Goal: Information Seeking & Learning: Learn about a topic

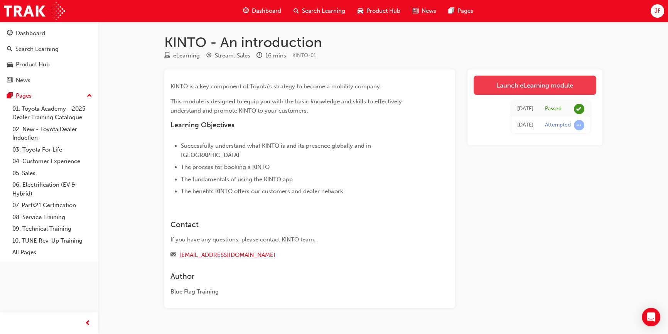
click at [556, 82] on link "Launch eLearning module" at bounding box center [534, 85] width 123 height 19
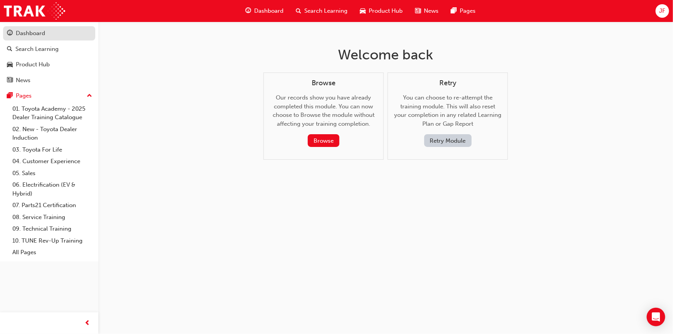
click at [39, 34] on div "Dashboard" at bounding box center [30, 33] width 29 height 9
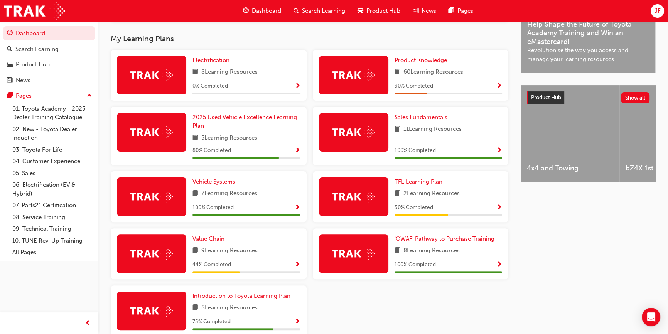
scroll to position [205, 0]
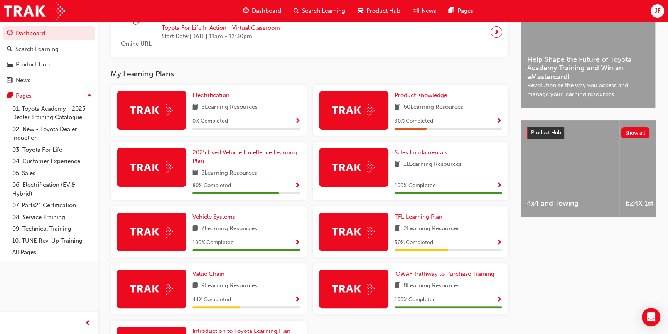
click at [404, 98] on span "Product Knowledge" at bounding box center [420, 95] width 52 height 7
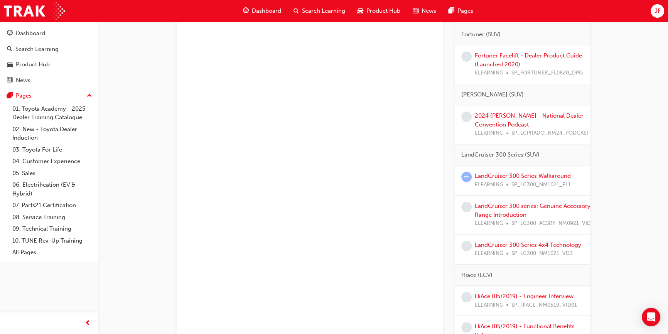
scroll to position [1158, 0]
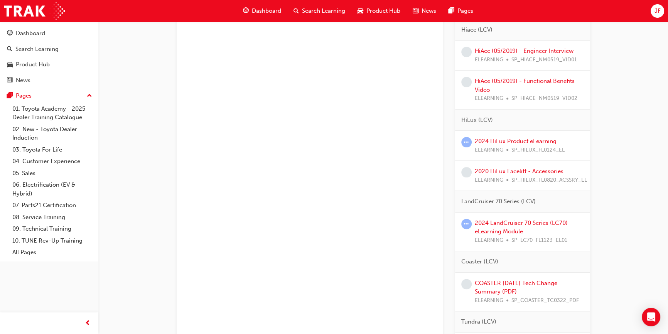
drag, startPoint x: 404, startPoint y: 98, endPoint x: 341, endPoint y: 215, distance: 132.6
drag, startPoint x: 341, startPoint y: 215, endPoint x: 631, endPoint y: 209, distance: 289.9
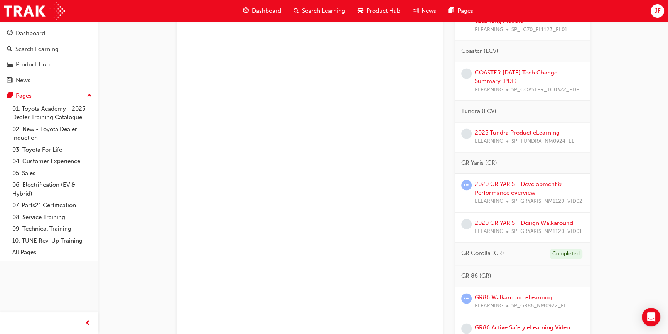
scroll to position [1473, 0]
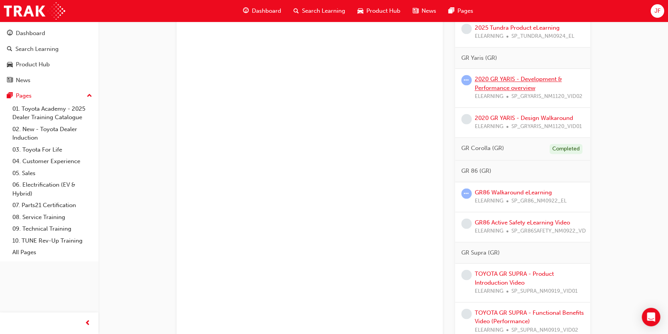
click at [500, 91] on link "2020 GR YARIS - Development & Performance overview" at bounding box center [517, 84] width 87 height 16
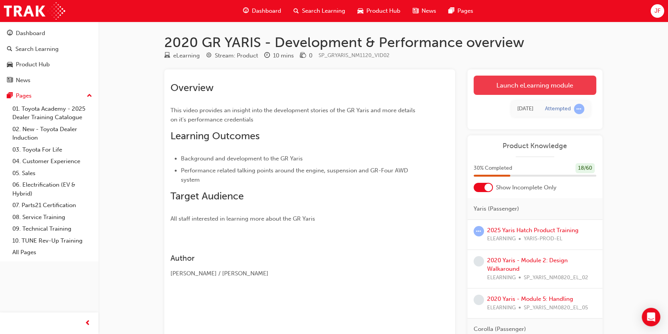
click at [514, 88] on link "Launch eLearning module" at bounding box center [534, 85] width 123 height 19
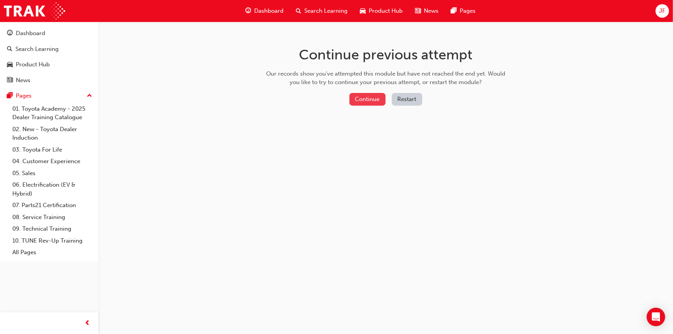
click at [352, 96] on button "Continue" at bounding box center [367, 99] width 36 height 13
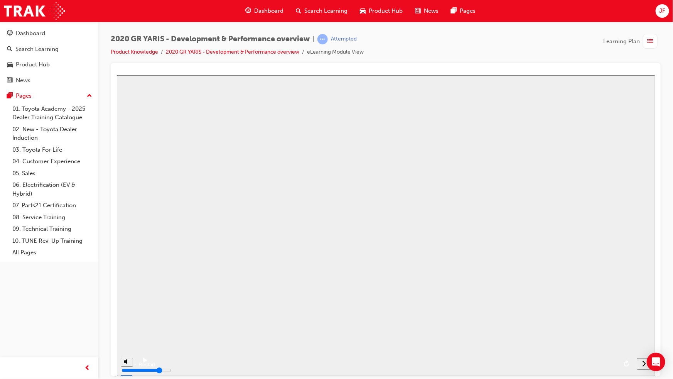
click at [142, 333] on button "Resume" at bounding box center [128, 348] width 25 height 8
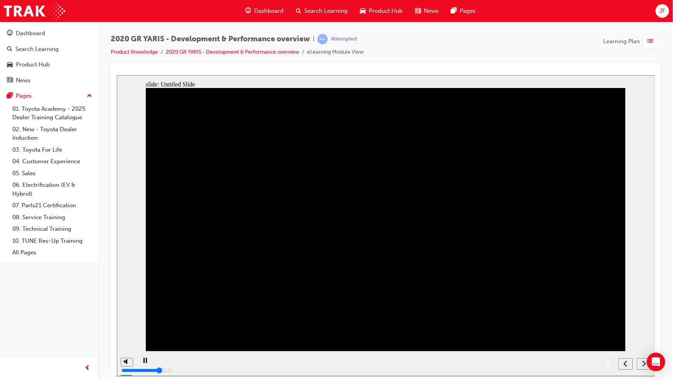
drag, startPoint x: 475, startPoint y: 362, endPoint x: 463, endPoint y: 361, distance: 12.0
click at [463, 333] on div "playback controls" at bounding box center [375, 362] width 478 height 25
drag, startPoint x: 486, startPoint y: 363, endPoint x: 472, endPoint y: 359, distance: 14.8
click at [472, 333] on div "playback controls" at bounding box center [375, 362] width 478 height 25
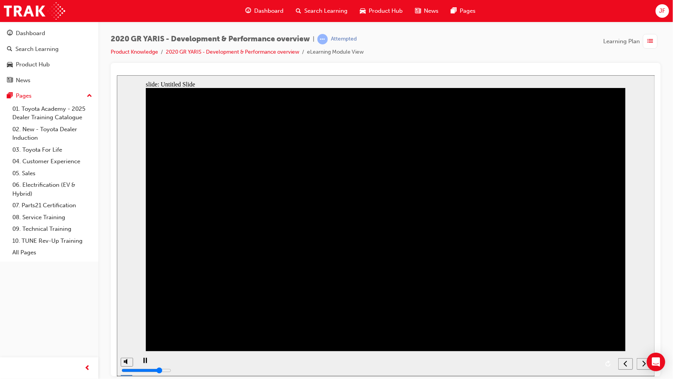
click at [472, 333] on div "playback controls" at bounding box center [375, 362] width 478 height 25
drag, startPoint x: 486, startPoint y: 362, endPoint x: 473, endPoint y: 360, distance: 13.2
click at [473, 333] on div "playback controls" at bounding box center [375, 362] width 478 height 25
drag, startPoint x: 597, startPoint y: 362, endPoint x: 429, endPoint y: 350, distance: 168.5
click at [429, 333] on div "playback controls" at bounding box center [375, 362] width 478 height 25
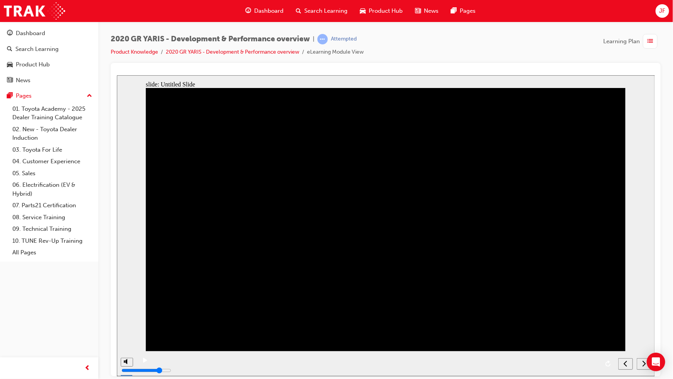
click at [143, 333] on icon "play/pause" at bounding box center [145, 359] width 4 height 5
click at [640, 333] on div "next" at bounding box center [643, 363] width 8 height 8
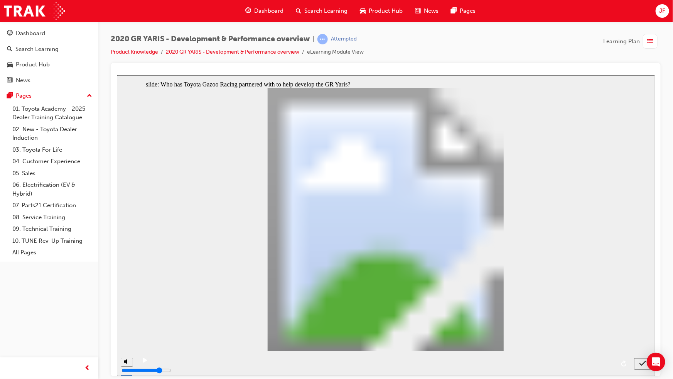
radio input "true"
click at [642, 333] on icon "submit" at bounding box center [642, 362] width 7 height 7
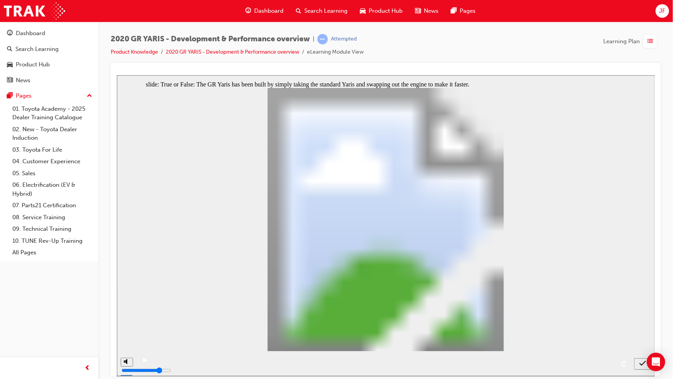
radio input "true"
click at [636, 333] on div "submit" at bounding box center [641, 363] width 11 height 8
radio input "true"
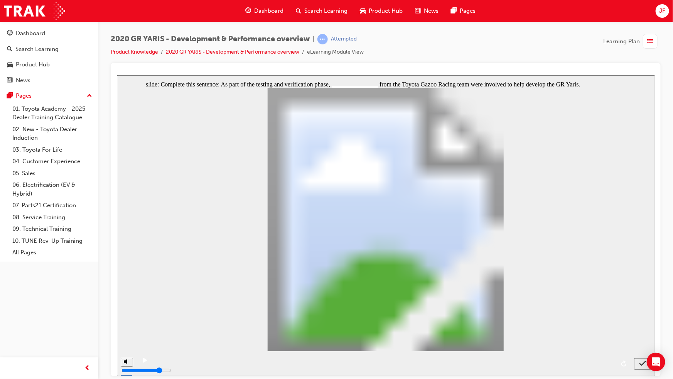
click at [639, 333] on icon "submit" at bounding box center [642, 362] width 7 height 7
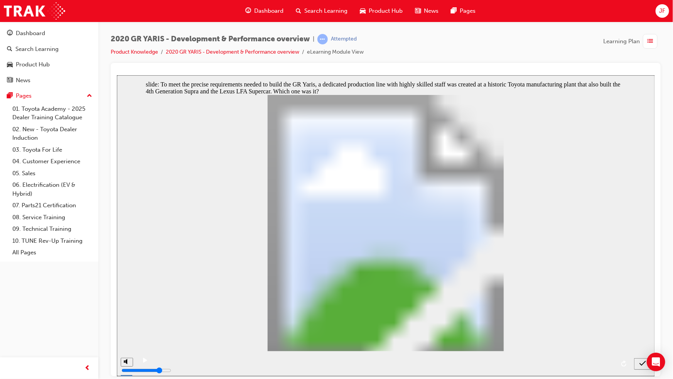
radio input "true"
click at [638, 333] on div "submit" at bounding box center [641, 363] width 11 height 8
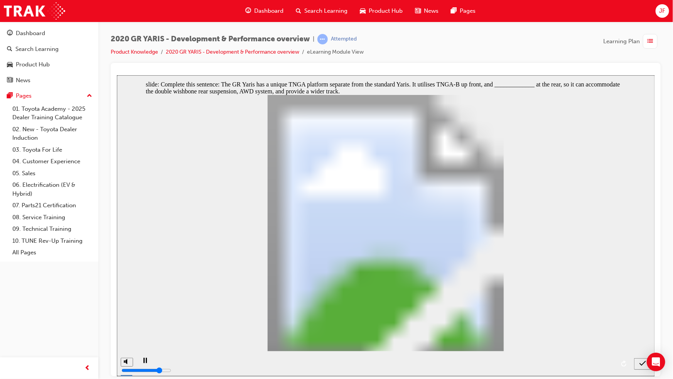
radio input "true"
click at [640, 333] on icon "submit" at bounding box center [642, 362] width 7 height 5
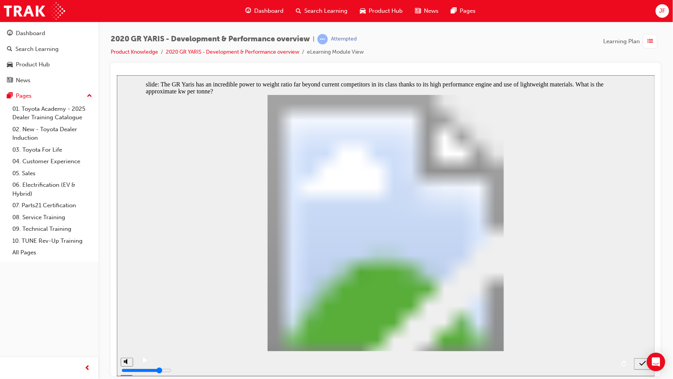
radio input "false"
radio input "true"
click at [640, 333] on icon "submit" at bounding box center [642, 362] width 7 height 5
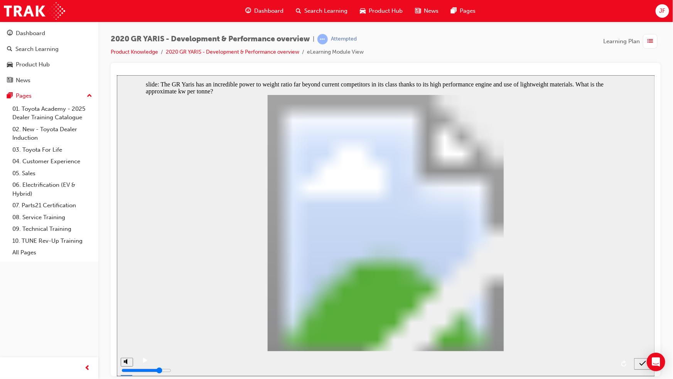
radio input "true"
click at [639, 333] on icon "submit" at bounding box center [642, 362] width 7 height 7
checkbox input "true"
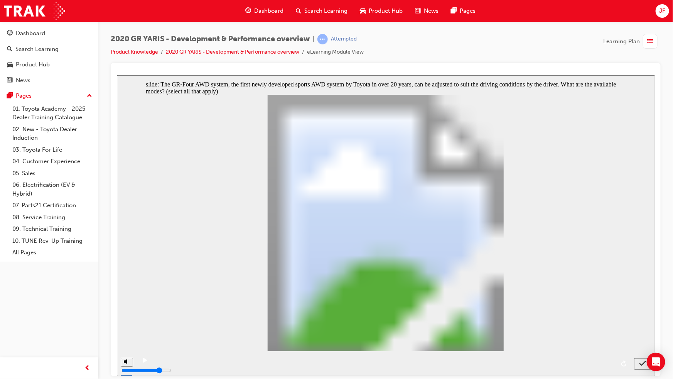
checkbox input "true"
click at [636, 333] on div "submit" at bounding box center [641, 363] width 11 height 8
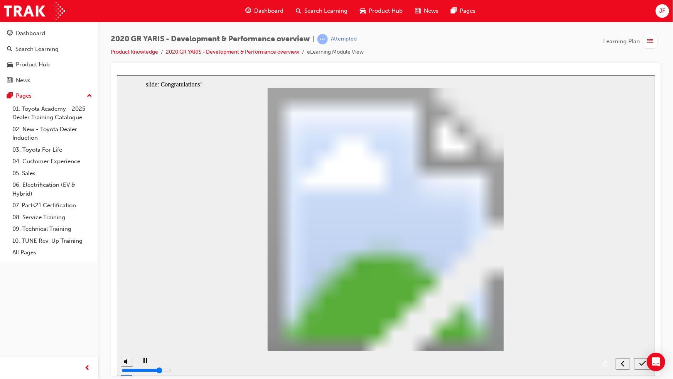
click at [639, 333] on icon "submit" at bounding box center [642, 362] width 7 height 7
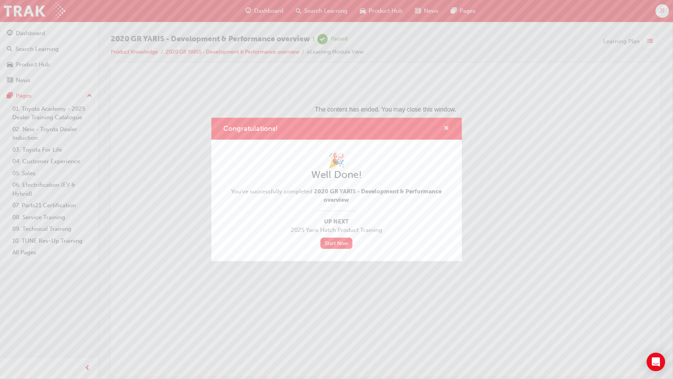
click at [448, 128] on span "cross-icon" at bounding box center [447, 128] width 6 height 7
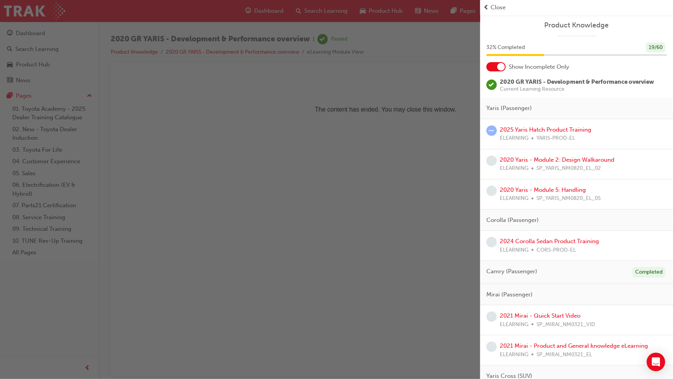
click at [353, 242] on div "button" at bounding box center [240, 189] width 480 height 379
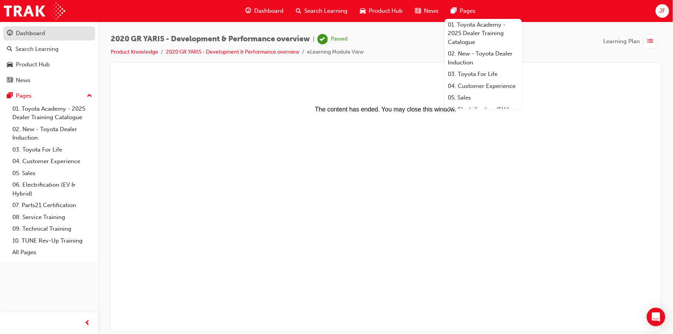
click at [50, 30] on div "Dashboard" at bounding box center [49, 34] width 84 height 10
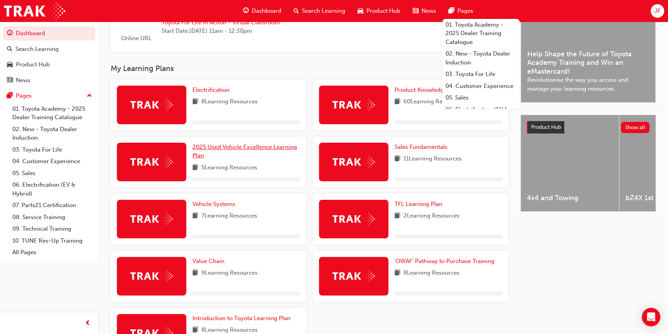
scroll to position [245, 0]
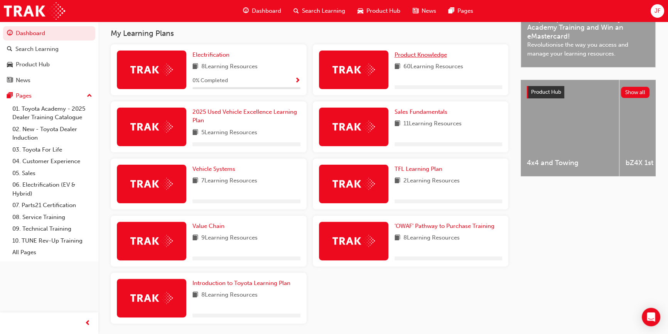
click at [414, 54] on span "Product Knowledge" at bounding box center [420, 54] width 52 height 7
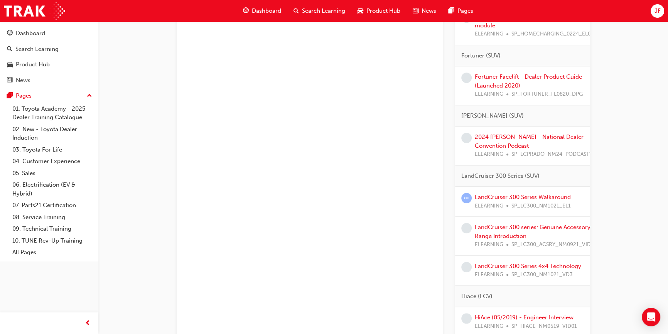
scroll to position [821, 0]
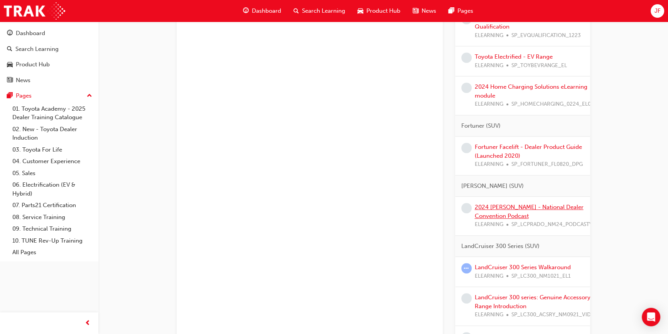
click at [557, 215] on link "2024 [PERSON_NAME] - National Dealer Convention Podcast" at bounding box center [528, 212] width 109 height 16
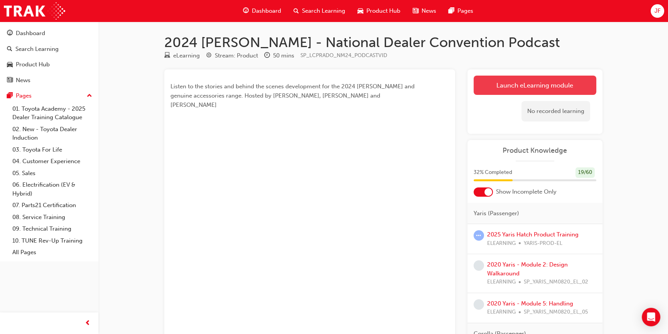
click at [515, 82] on link "Launch eLearning module" at bounding box center [534, 85] width 123 height 19
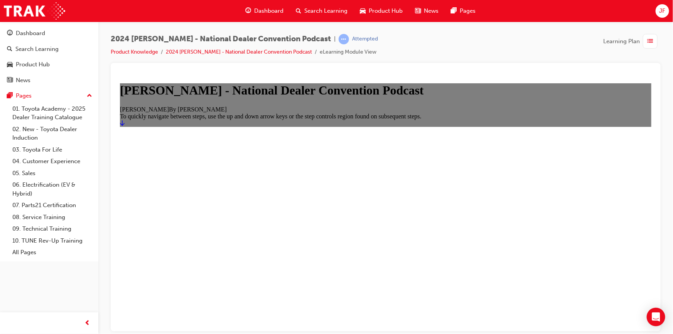
click at [124, 126] on link "Start" at bounding box center [121, 122] width 5 height 7
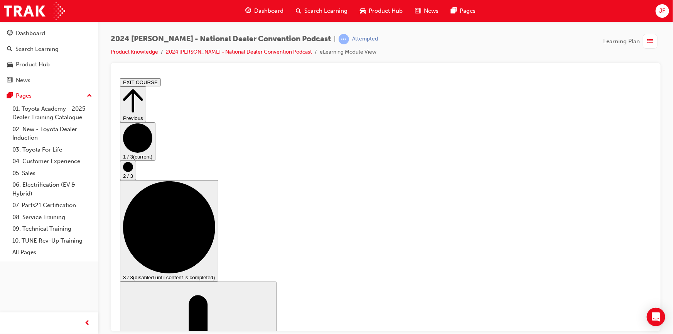
click at [136, 180] on button "2 / 3" at bounding box center [127, 169] width 16 height 19
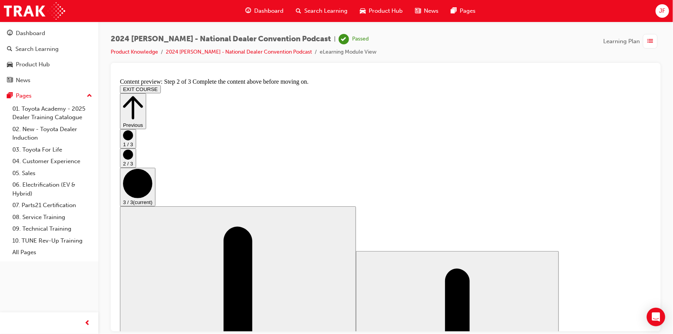
click at [160, 85] on button "EXIT COURSE" at bounding box center [139, 89] width 41 height 8
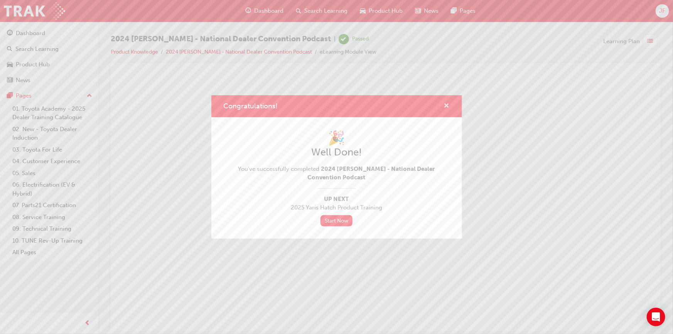
click at [448, 107] on span "cross-icon" at bounding box center [447, 106] width 6 height 7
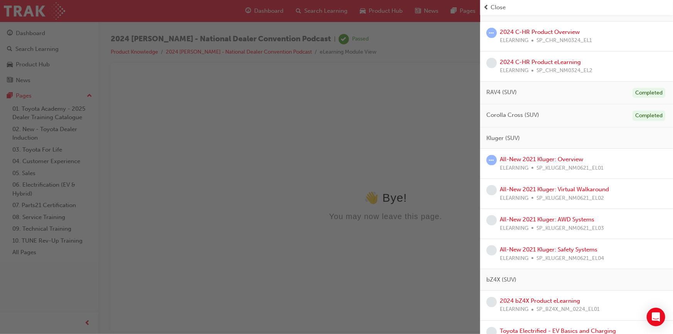
scroll to position [525, 0]
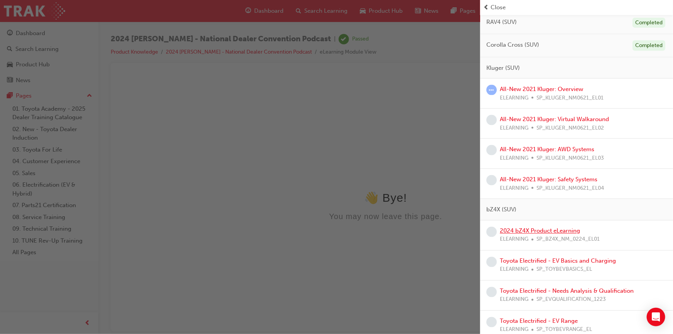
click at [565, 227] on link "2024 bZ4X Product eLearning" at bounding box center [540, 230] width 80 height 7
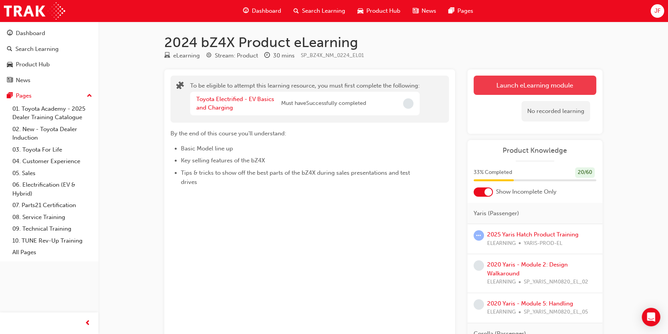
click at [515, 88] on button "Launch eLearning module" at bounding box center [534, 85] width 123 height 19
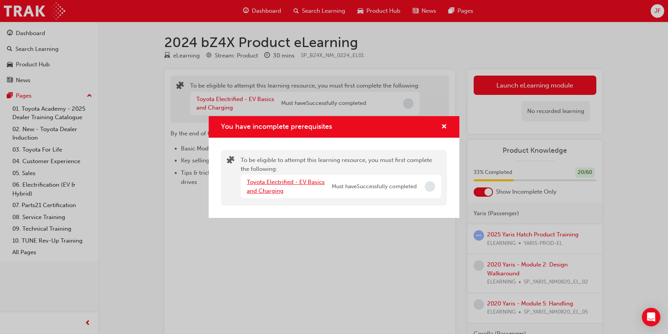
click at [284, 183] on link "Toyota Electrified - EV Basics and Charging" at bounding box center [286, 186] width 78 height 16
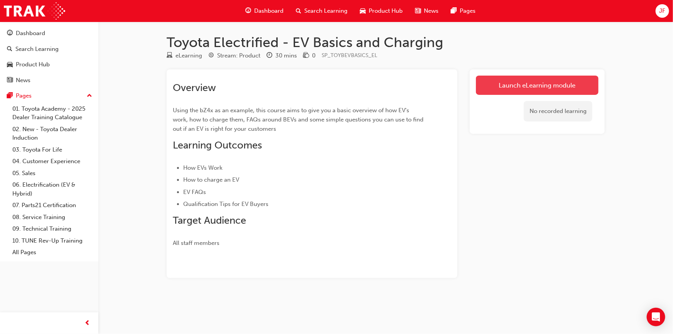
click at [496, 87] on link "Launch eLearning module" at bounding box center [537, 85] width 123 height 19
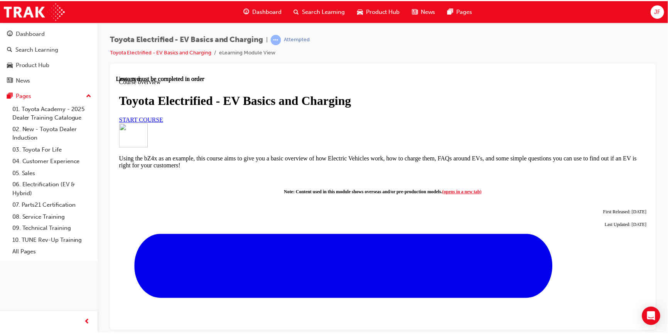
scroll to position [35, 0]
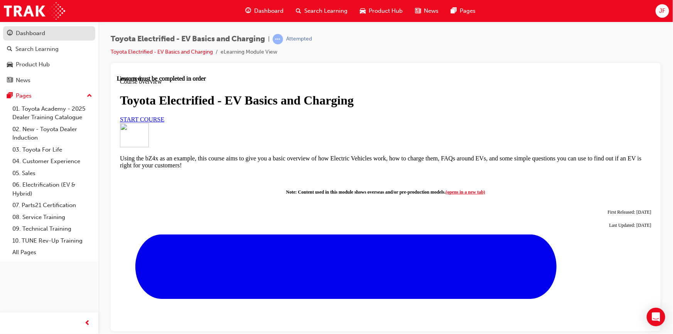
click at [38, 33] on div "Dashboard" at bounding box center [30, 33] width 29 height 9
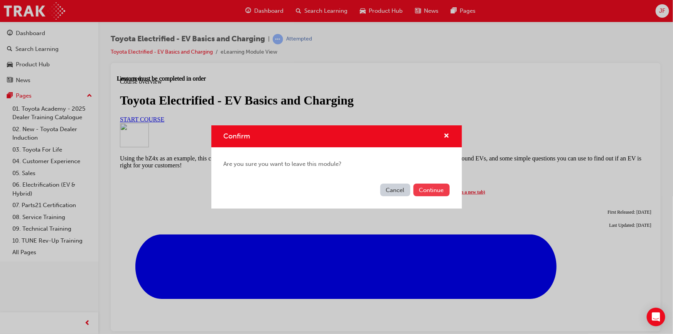
click at [432, 194] on button "Continue" at bounding box center [431, 189] width 36 height 13
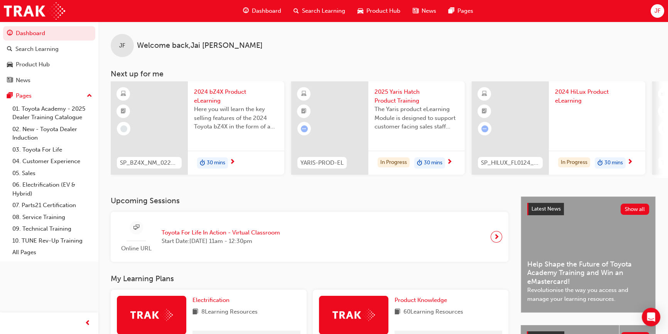
scroll to position [70, 0]
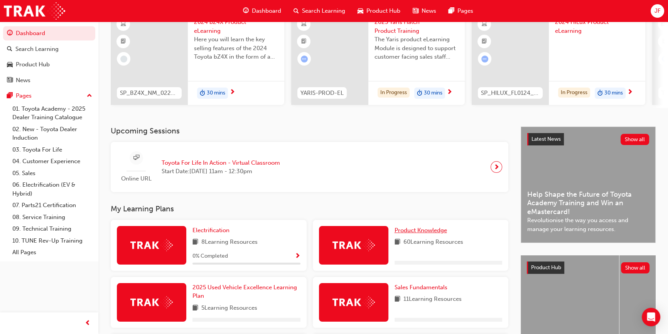
click at [433, 230] on span "Product Knowledge" at bounding box center [420, 230] width 52 height 7
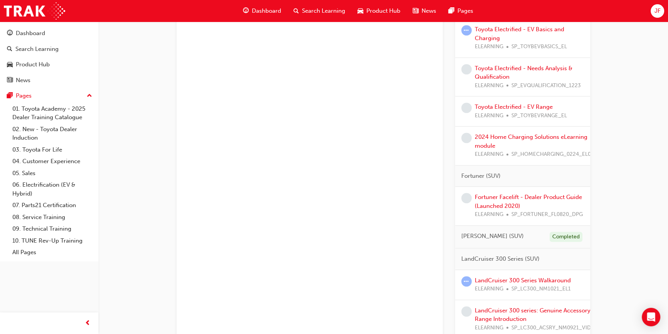
scroll to position [876, 0]
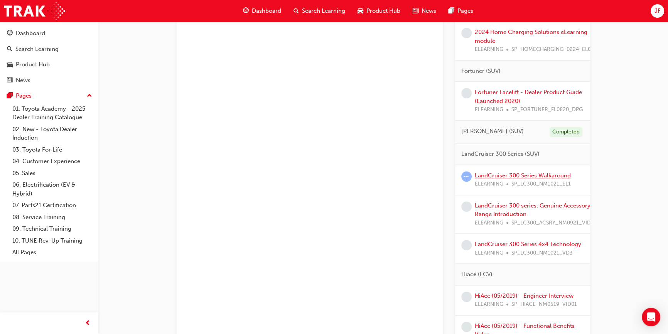
click at [507, 179] on link "LandCruiser 300 Series Walkaround" at bounding box center [522, 175] width 96 height 7
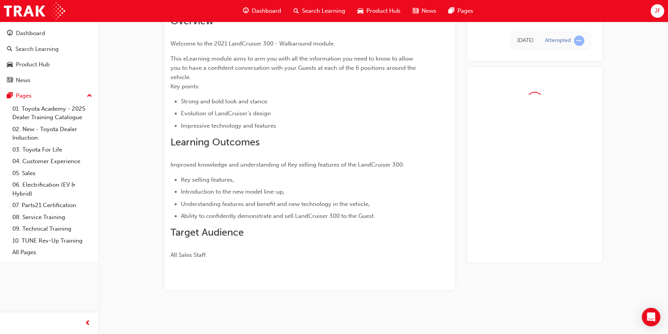
scroll to position [66, 0]
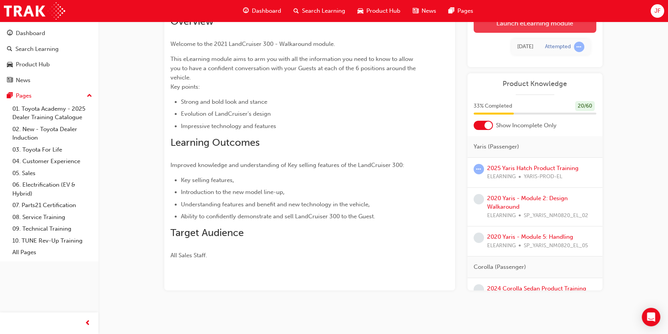
click at [514, 31] on link "Launch eLearning module" at bounding box center [534, 22] width 123 height 19
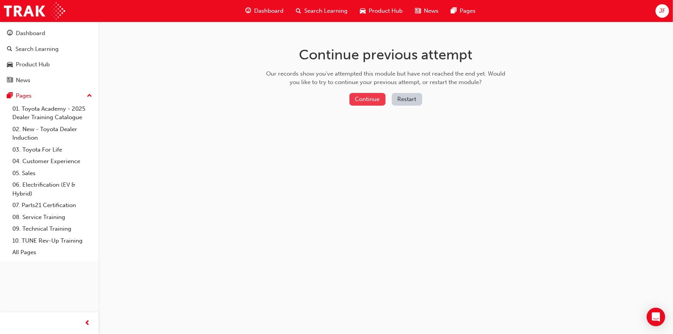
click at [369, 101] on button "Continue" at bounding box center [367, 99] width 36 height 13
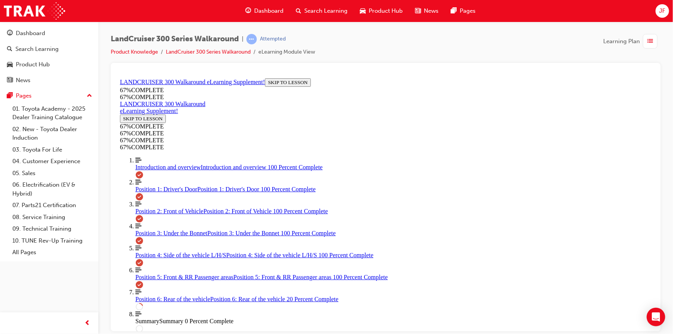
scroll to position [115, 0]
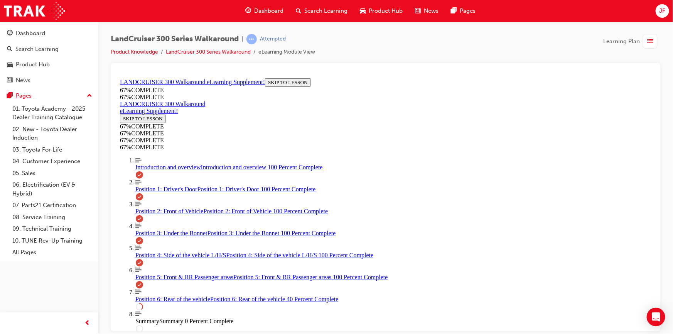
scroll to position [272, 0]
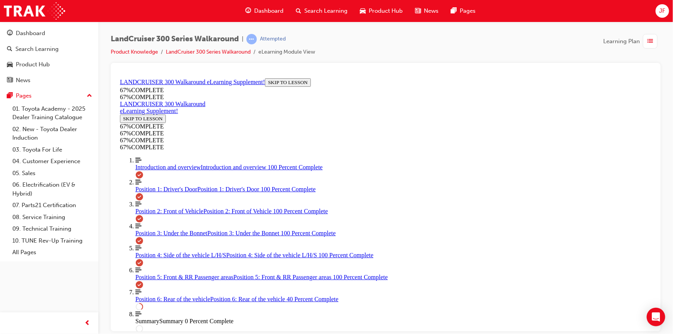
drag, startPoint x: 572, startPoint y: 268, endPoint x: 559, endPoint y: 259, distance: 15.9
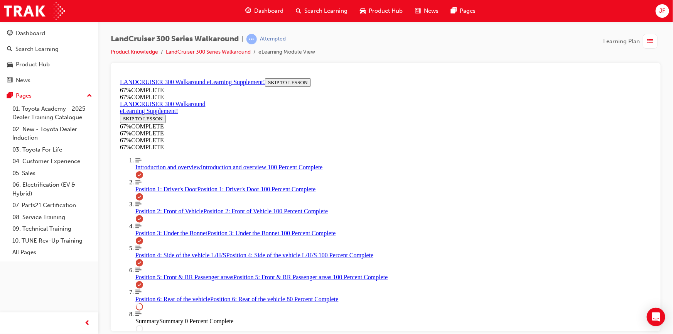
scroll to position [530, 0]
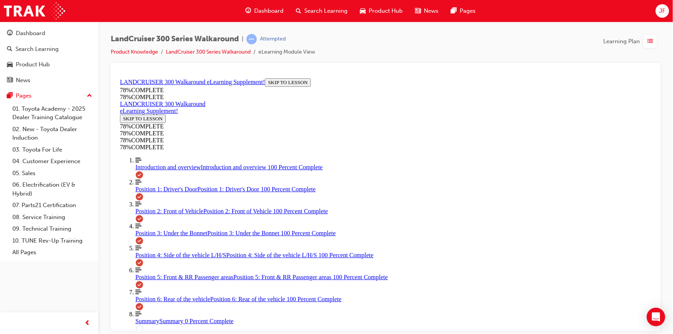
scroll to position [605, 0]
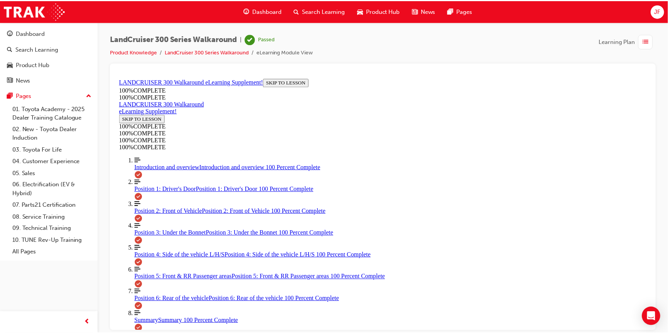
scroll to position [325, 0]
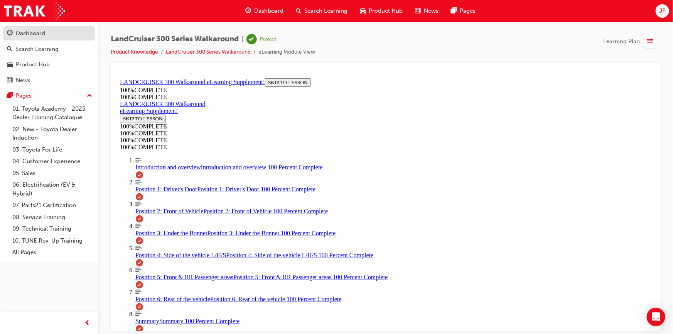
click at [62, 38] on link "Dashboard" at bounding box center [49, 33] width 92 height 14
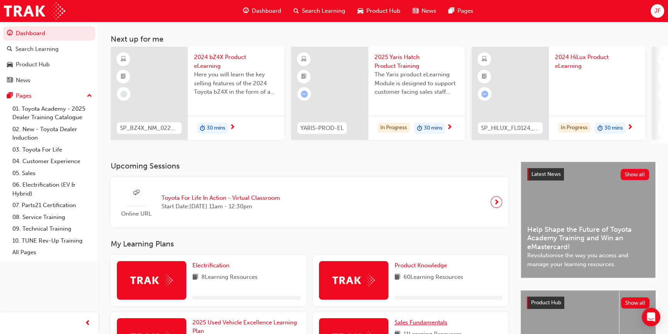
scroll to position [210, 0]
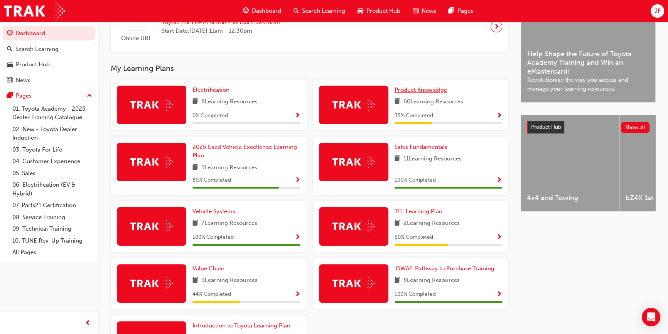
click at [423, 93] on span "Product Knowledge" at bounding box center [420, 89] width 52 height 7
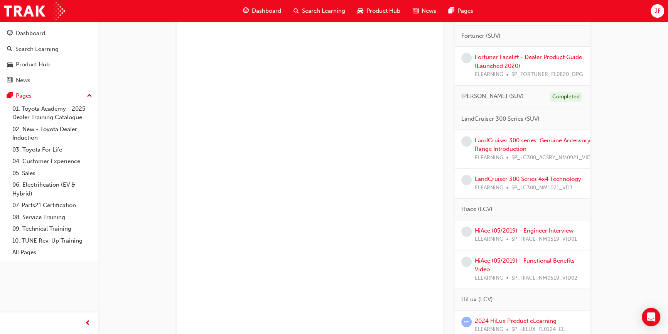
scroll to position [946, 0]
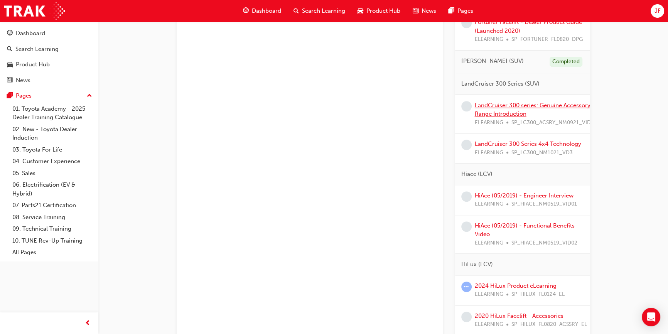
click at [501, 118] on link "LandCruiser 300 series: Genuine Accessory Range Introduction" at bounding box center [532, 110] width 116 height 16
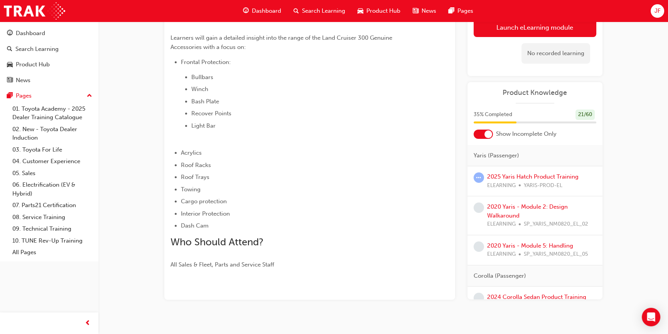
scroll to position [92, 0]
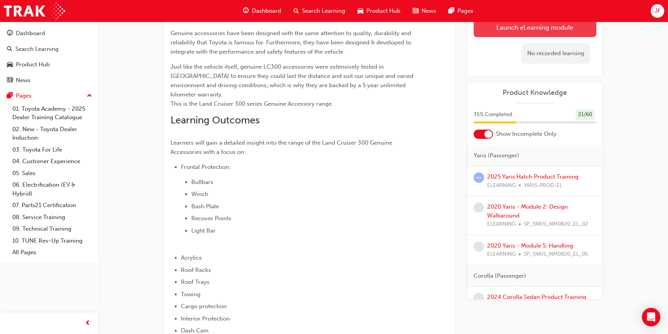
click at [516, 29] on link "Launch eLearning module" at bounding box center [534, 27] width 123 height 19
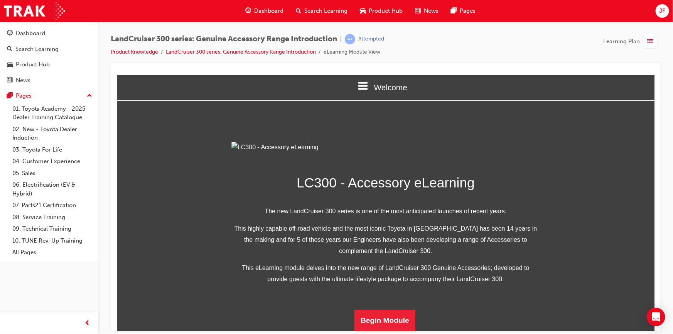
scroll to position [167, 0]
click at [381, 321] on button "Begin Module" at bounding box center [384, 320] width 61 height 22
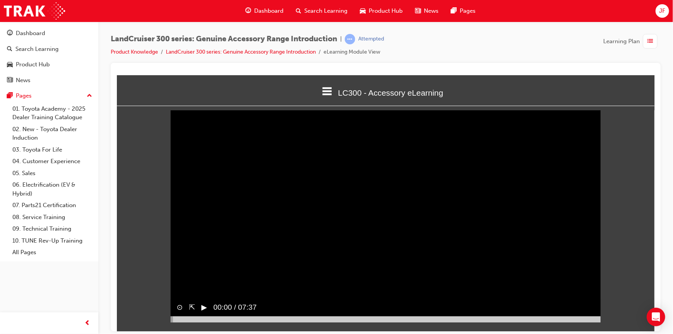
click at [202, 313] on button "▶︎" at bounding box center [204, 306] width 6 height 11
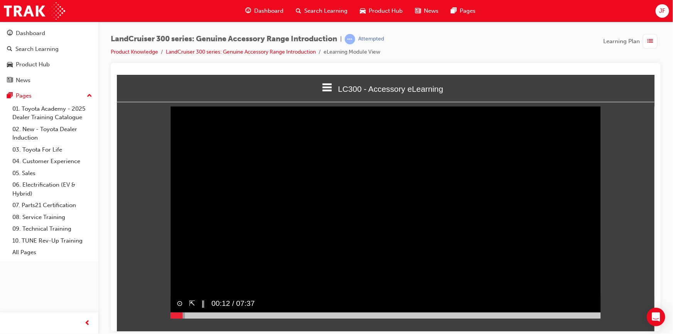
click at [582, 294] on video "Sorry, your browser does not support embedded videos. Download Instead" at bounding box center [385, 210] width 430 height 215
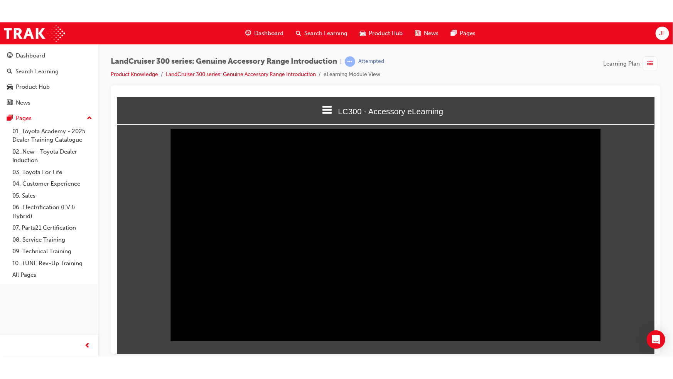
scroll to position [0, 0]
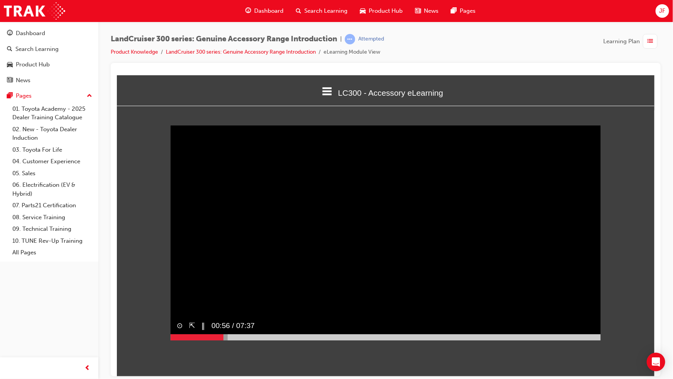
click at [340, 299] on video "Sorry, your browser does not support embedded videos. Download Instead" at bounding box center [385, 232] width 430 height 215
click at [208, 333] on span "00:56 / 07:37" at bounding box center [231, 324] width 49 height 17
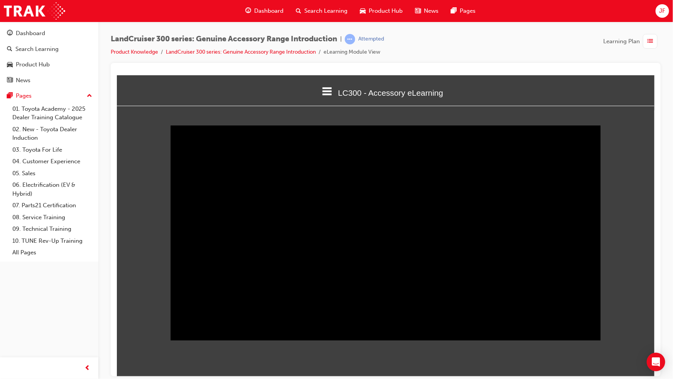
click at [208, 333] on span "01:18 / 07:37" at bounding box center [229, 324] width 49 height 17
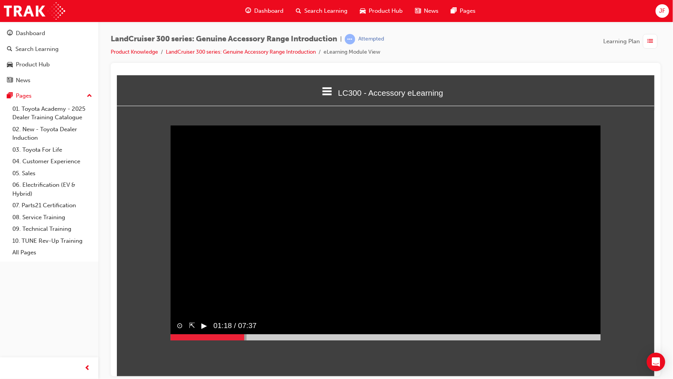
click at [207, 331] on button "▶︎" at bounding box center [204, 325] width 6 height 11
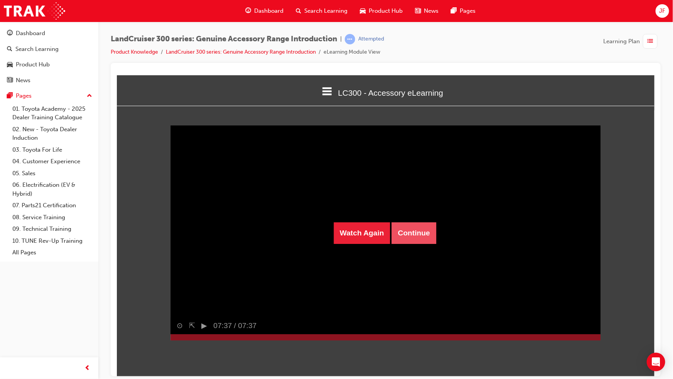
click at [431, 233] on button "Continue" at bounding box center [413, 233] width 44 height 22
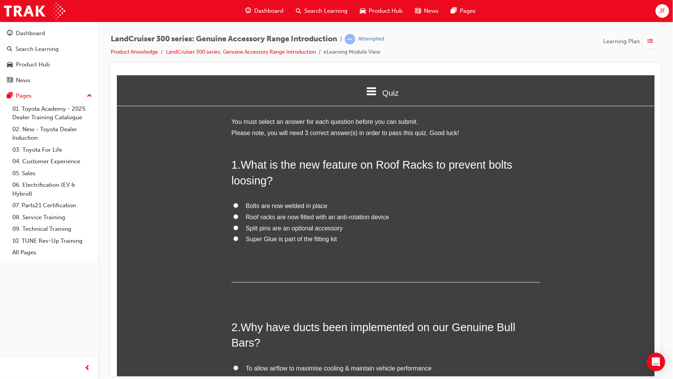
click at [280, 205] on span "Bolts are now welded in place" at bounding box center [286, 205] width 82 height 7
click at [238, 205] on input "Bolts are now welded in place" at bounding box center [235, 204] width 5 height 5
radio input "true"
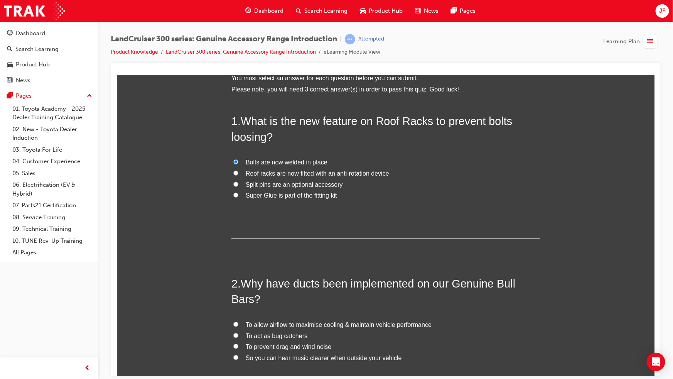
scroll to position [289, 0]
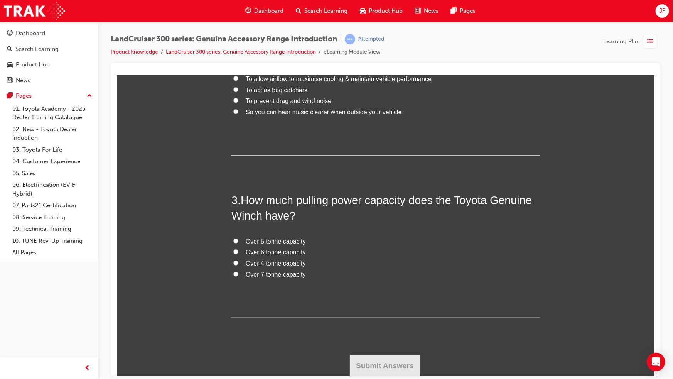
click at [266, 263] on span "Over 4 tonne capacity" at bounding box center [275, 262] width 60 height 7
click at [238, 263] on input "Over 4 tonne capacity" at bounding box center [235, 262] width 5 height 5
radio input "true"
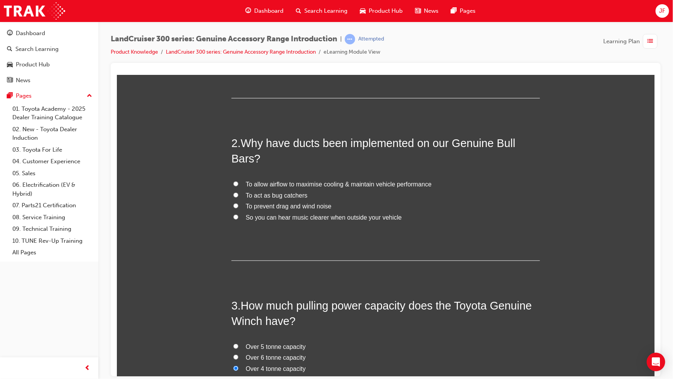
scroll to position [114, 0]
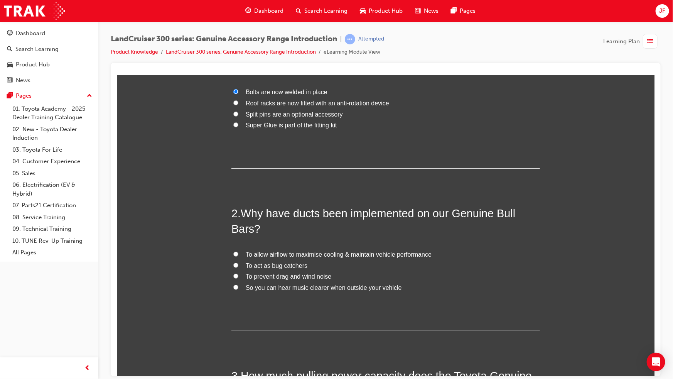
click at [278, 253] on span "To allow airflow to maximise cooling & maintain vehicle performance" at bounding box center [338, 254] width 186 height 7
click at [238, 253] on input "To allow airflow to maximise cooling & maintain vehicle performance" at bounding box center [235, 253] width 5 height 5
radio input "true"
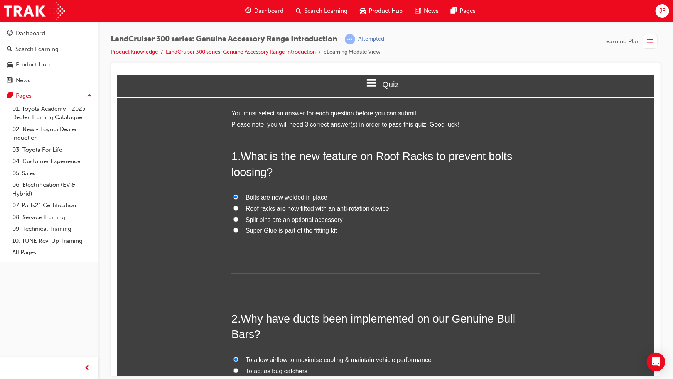
scroll to position [289, 0]
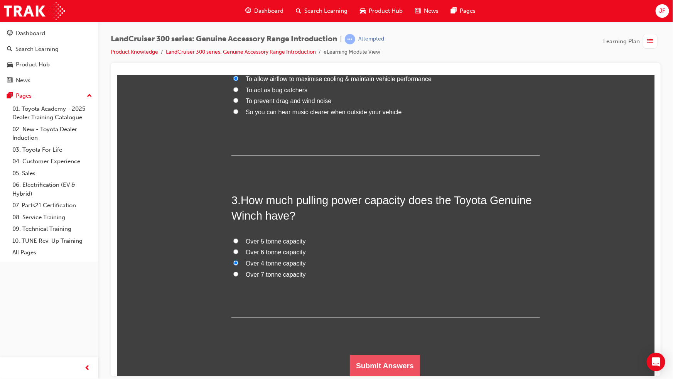
click at [397, 333] on button "Submit Answers" at bounding box center [384, 365] width 70 height 22
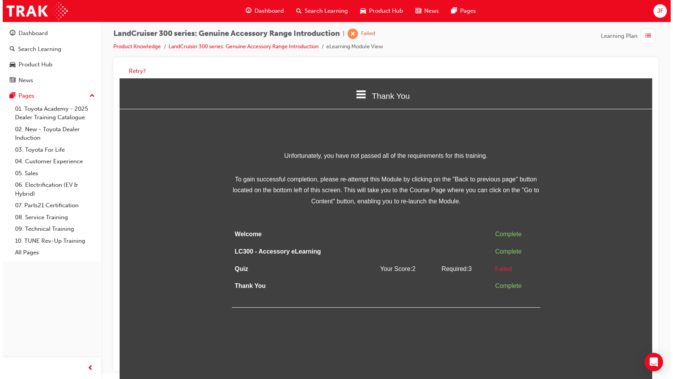
scroll to position [0, 0]
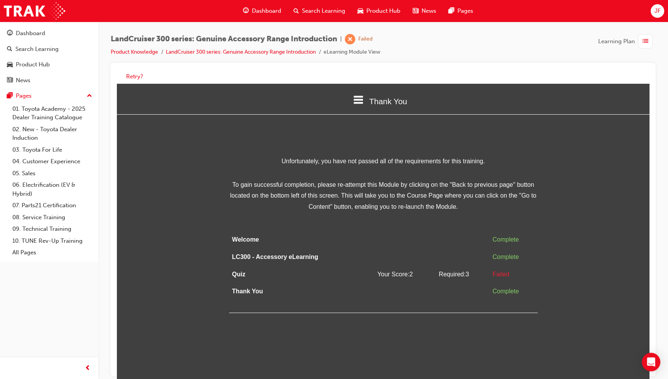
click at [449, 274] on span "Required: 3" at bounding box center [454, 274] width 30 height 7
drag, startPoint x: 381, startPoint y: 274, endPoint x: 355, endPoint y: 278, distance: 26.1
click at [381, 275] on span "Your Score: 2" at bounding box center [394, 274] width 35 height 7
drag, startPoint x: 231, startPoint y: 298, endPoint x: 243, endPoint y: 276, distance: 25.0
click at [232, 295] on td "Thank You" at bounding box center [297, 291] width 136 height 17
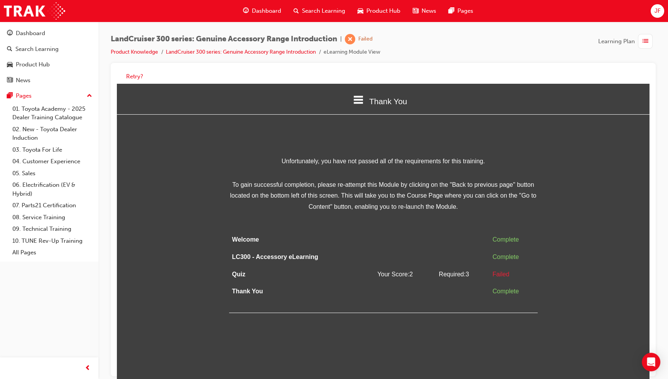
drag, startPoint x: 221, startPoint y: 261, endPoint x: 241, endPoint y: 241, distance: 28.4
click at [222, 260] on div "Unfortunately, you have not passed all of the requirements for this training. T…" at bounding box center [383, 234] width 532 height 157
click at [136, 72] on button "Retry?" at bounding box center [134, 76] width 17 height 9
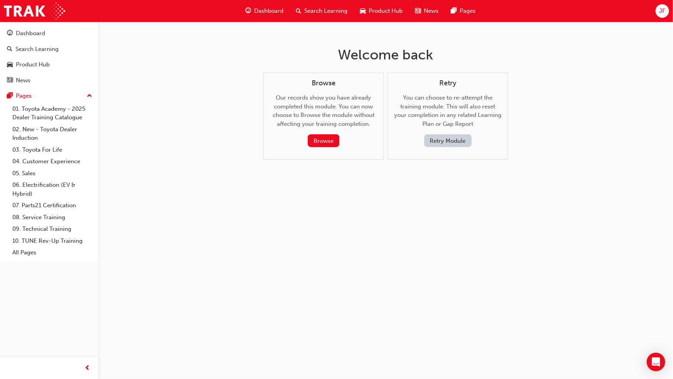
click at [435, 137] on button "Retry Module" at bounding box center [447, 140] width 47 height 13
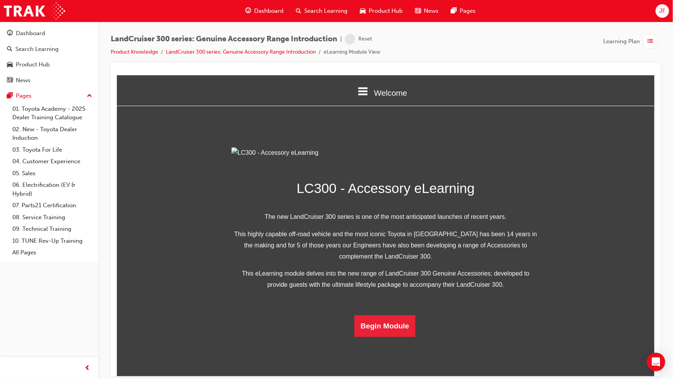
scroll to position [123, 0]
click at [390, 333] on button "Begin Module" at bounding box center [384, 326] width 61 height 22
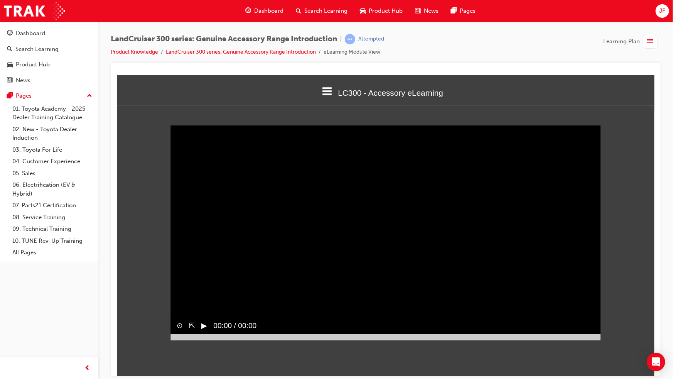
scroll to position [0, 0]
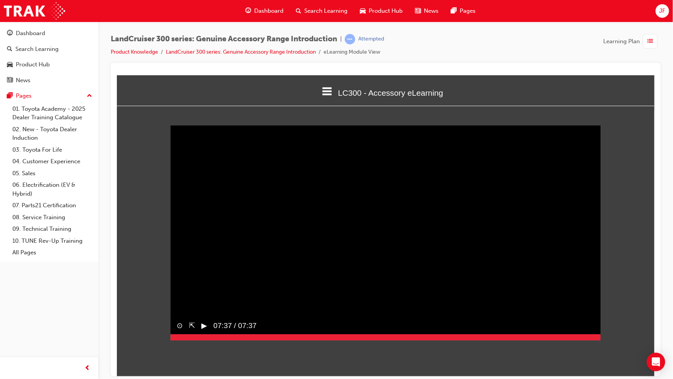
drag, startPoint x: 219, startPoint y: 348, endPoint x: 629, endPoint y: 343, distance: 410.9
click at [629, 333] on div "Sorry, your browser does not support embedded videos. Download Instead ⊙ ⇱ ▶︎ 0…" at bounding box center [384, 232] width 537 height 241
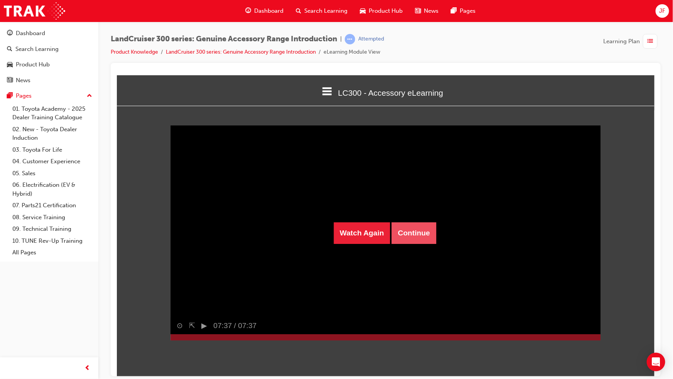
click at [412, 227] on button "Continue" at bounding box center [413, 233] width 44 height 22
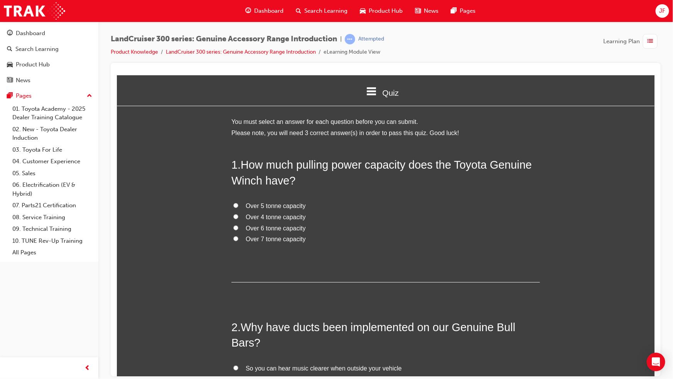
click at [251, 216] on span "Over 4 tonne capacity" at bounding box center [275, 216] width 60 height 7
click at [238, 216] on input "Over 4 tonne capacity" at bounding box center [235, 216] width 5 height 5
radio input "true"
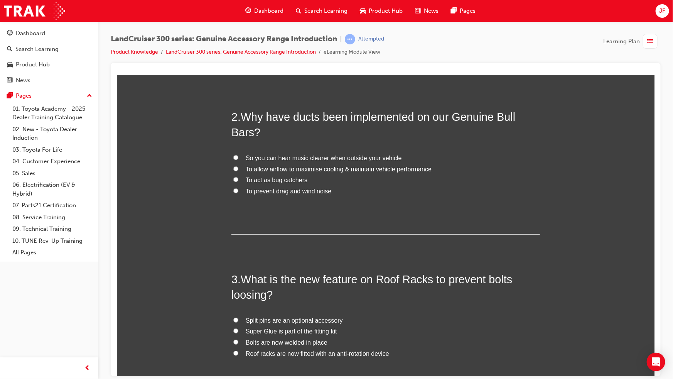
scroll to position [175, 0]
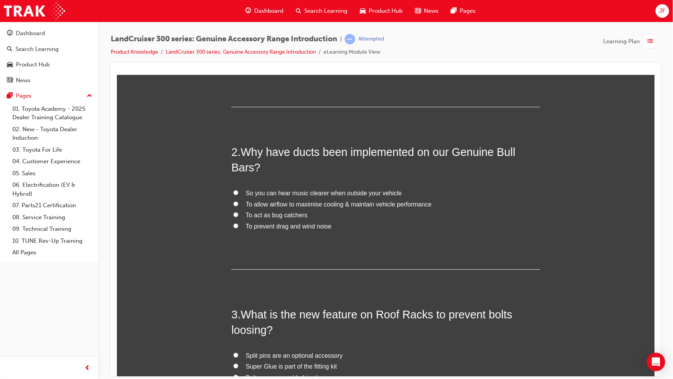
click at [291, 204] on span "To allow airflow to maximise cooling & maintain vehicle performance" at bounding box center [338, 203] width 186 height 7
click at [238, 204] on input "To allow airflow to maximise cooling & maintain vehicle performance" at bounding box center [235, 203] width 5 height 5
radio input "true"
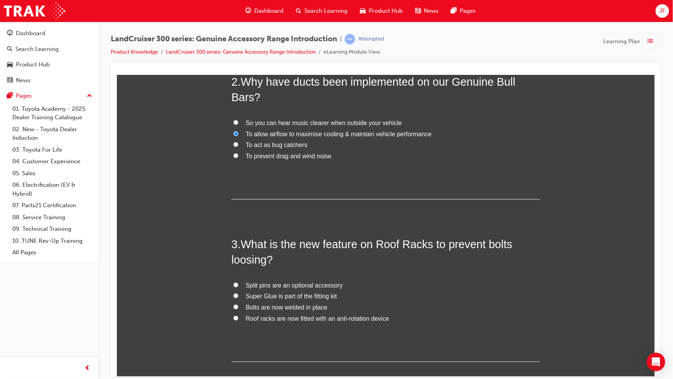
scroll to position [280, 0]
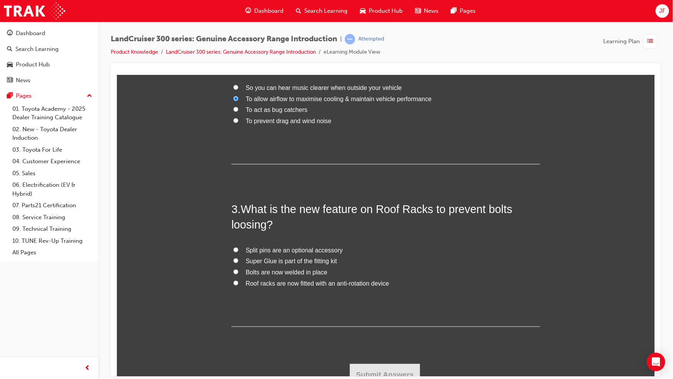
click at [308, 283] on span "Roof racks are now fitted with an anti-rotation device" at bounding box center [316, 282] width 143 height 7
click at [238, 283] on input "Roof racks are now fitted with an anti-rotation device" at bounding box center [235, 282] width 5 height 5
radio input "true"
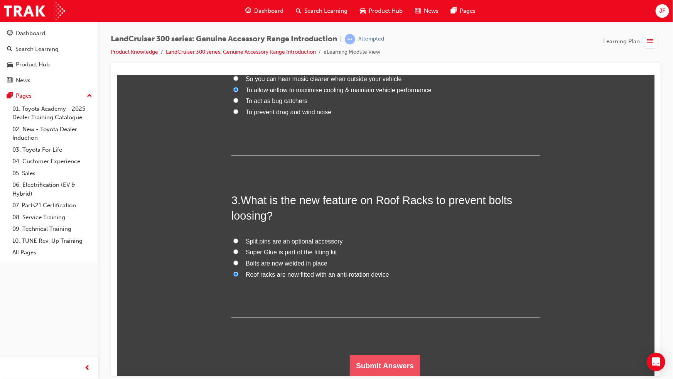
click at [377, 333] on button "Submit Answers" at bounding box center [384, 365] width 70 height 22
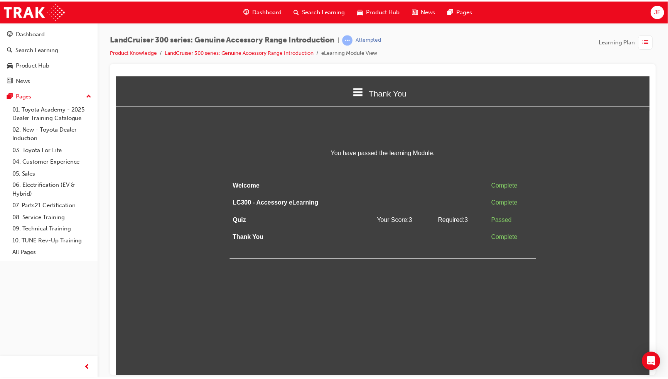
scroll to position [0, 0]
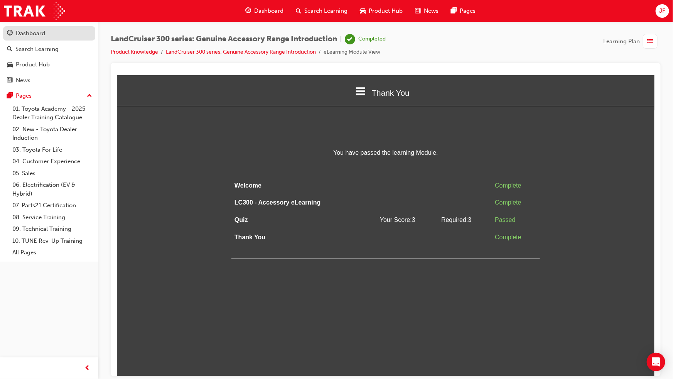
click at [16, 31] on div "Dashboard" at bounding box center [30, 33] width 29 height 9
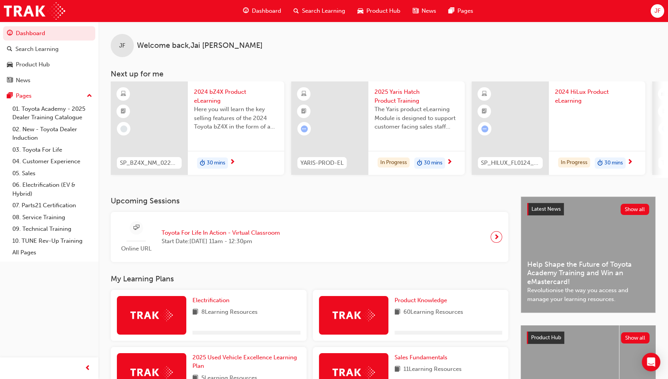
scroll to position [210, 0]
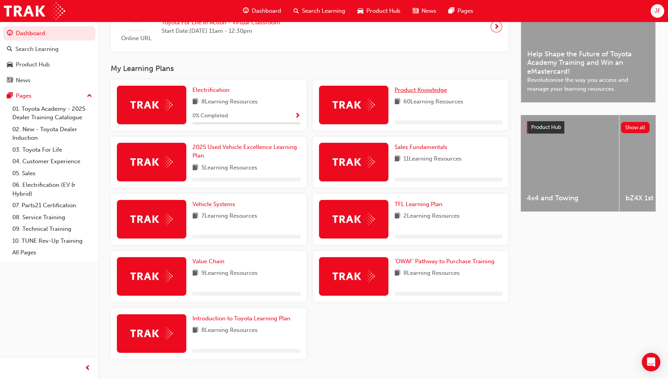
click at [400, 93] on span "Product Knowledge" at bounding box center [420, 89] width 52 height 7
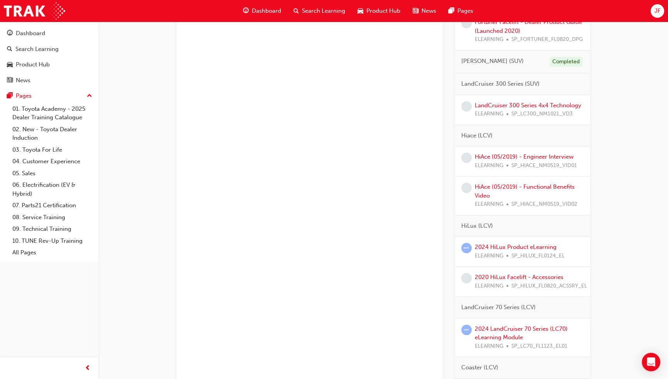
scroll to position [1016, 0]
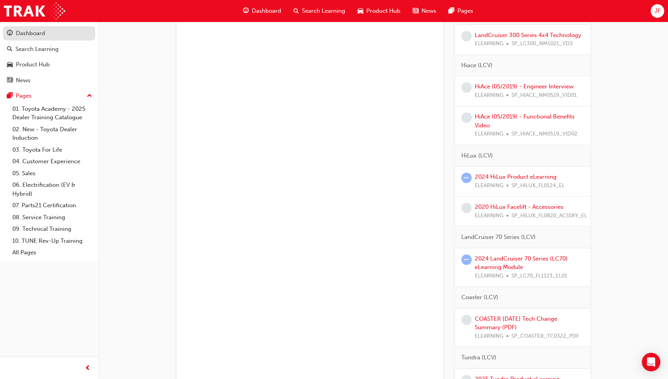
click at [42, 27] on link "Dashboard" at bounding box center [49, 33] width 92 height 14
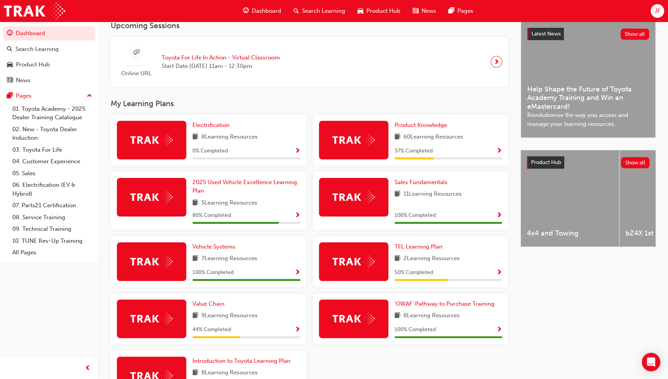
scroll to position [210, 0]
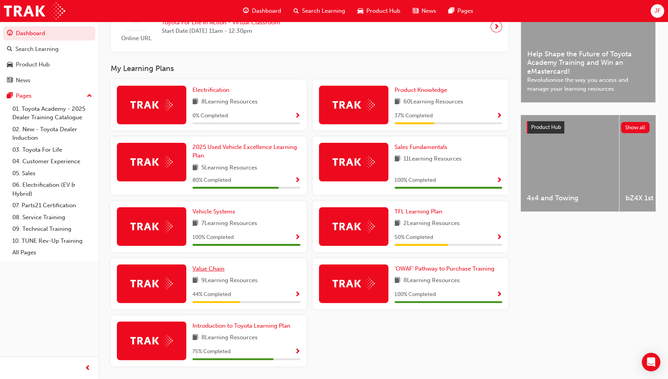
click at [212, 271] on span "Value Chain" at bounding box center [208, 268] width 32 height 7
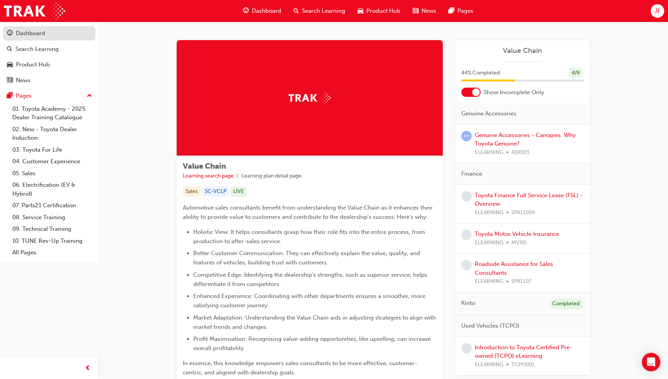
click at [30, 33] on div "Dashboard" at bounding box center [30, 33] width 29 height 9
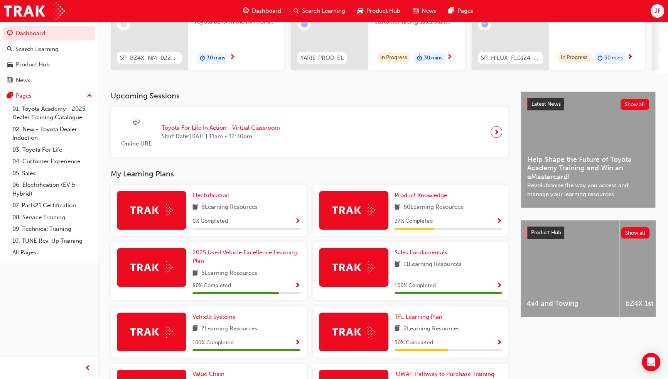
scroll to position [175, 0]
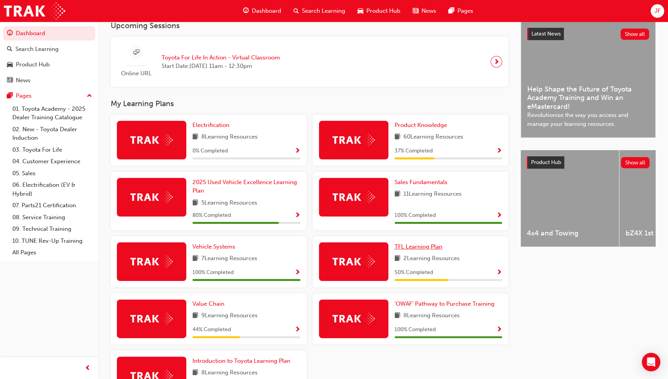
click at [426, 248] on span "TFL Learning Plan" at bounding box center [418, 246] width 48 height 7
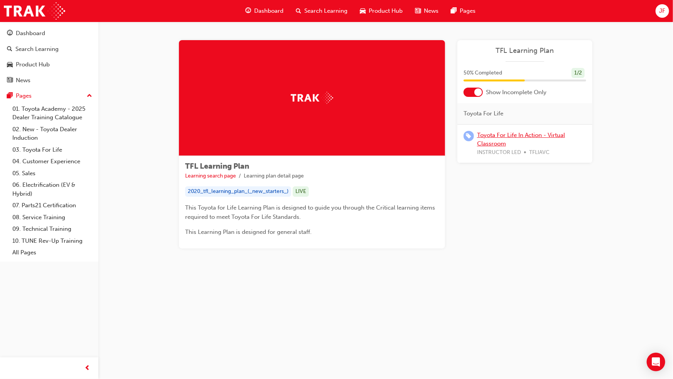
click at [499, 137] on link "Toyota For Life In Action - Virtual Classroom" at bounding box center [521, 139] width 88 height 16
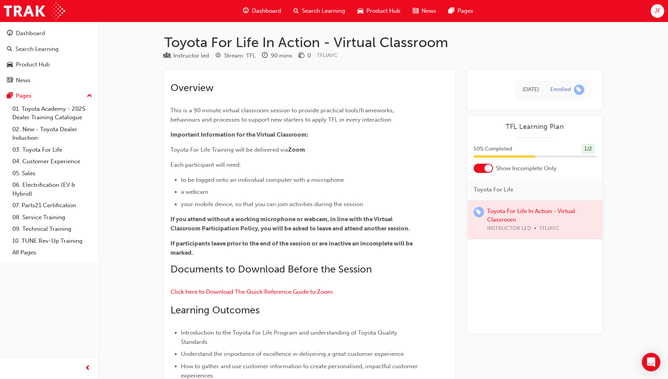
click at [522, 89] on div "[DATE]" at bounding box center [530, 89] width 16 height 9
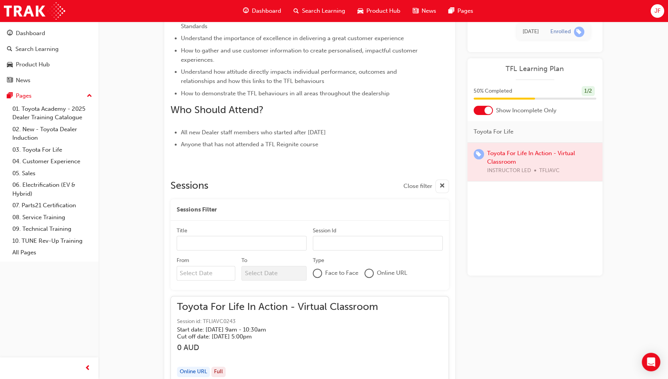
scroll to position [350, 0]
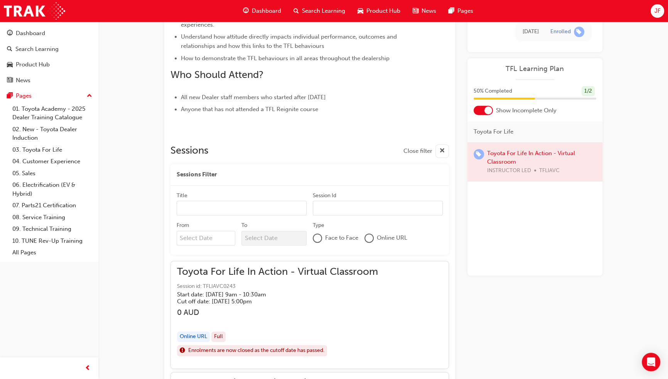
click at [285, 210] on input "Title" at bounding box center [242, 207] width 130 height 15
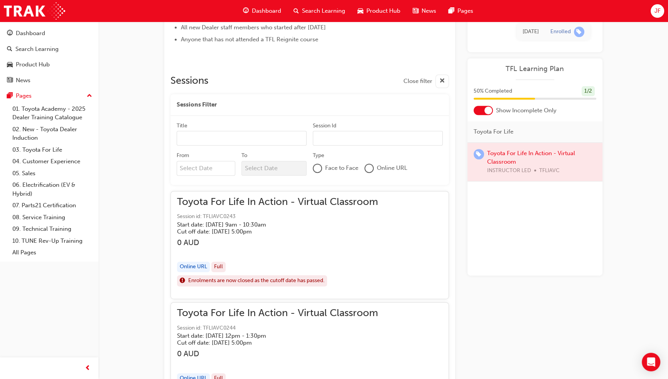
scroll to position [490, 0]
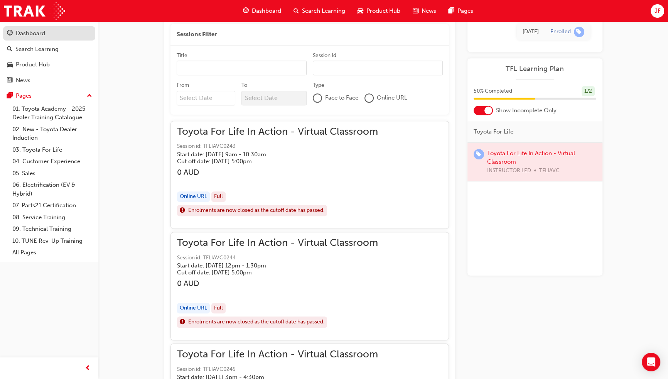
click at [16, 30] on div "Dashboard" at bounding box center [30, 33] width 29 height 9
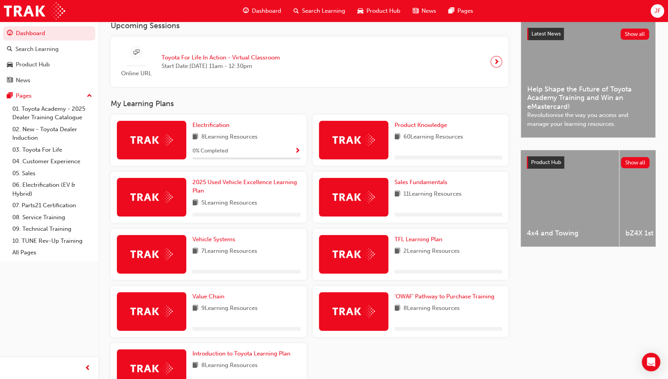
scroll to position [230, 0]
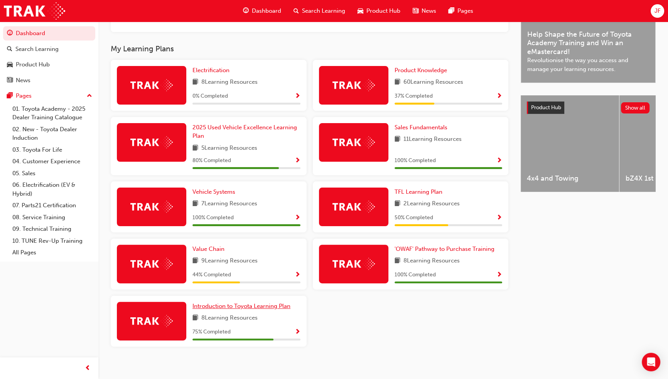
click at [205, 307] on span "Introduction to Toyota Learning Plan" at bounding box center [241, 305] width 98 height 7
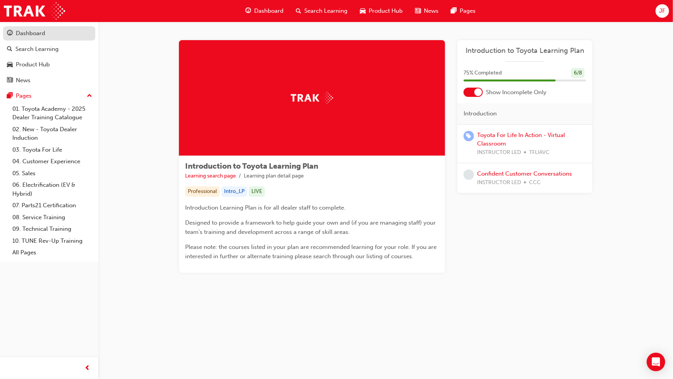
click at [22, 30] on div "Dashboard" at bounding box center [30, 33] width 29 height 9
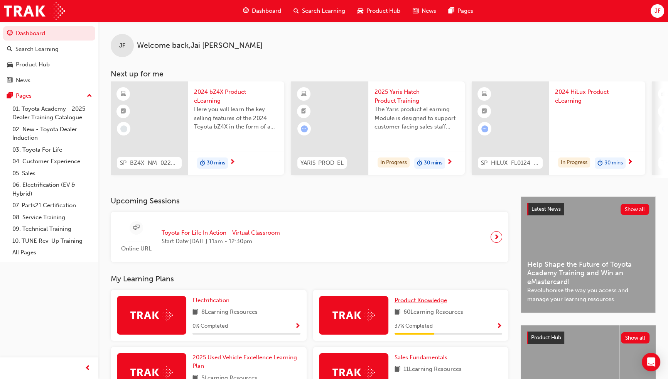
click at [407, 303] on span "Product Knowledge" at bounding box center [420, 299] width 52 height 7
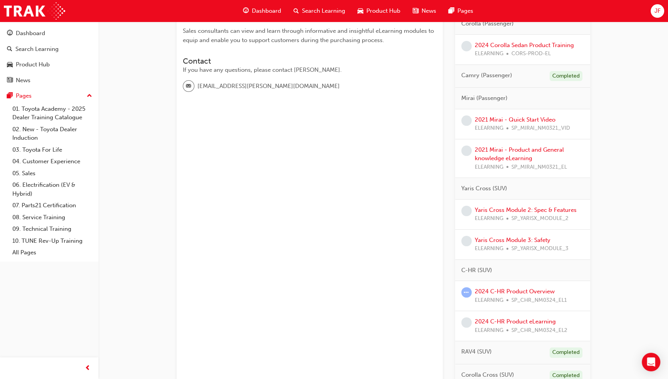
scroll to position [280, 0]
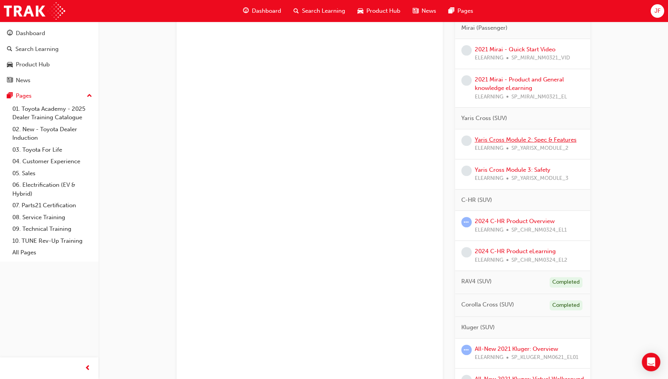
click at [493, 137] on link "Yaris Cross Module 2: Spec & Features" at bounding box center [525, 139] width 102 height 7
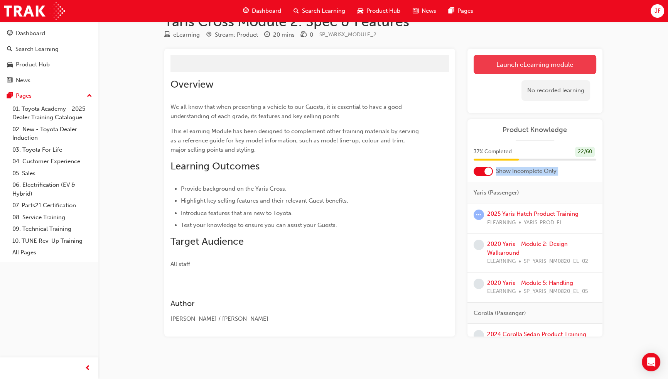
scroll to position [22, 0]
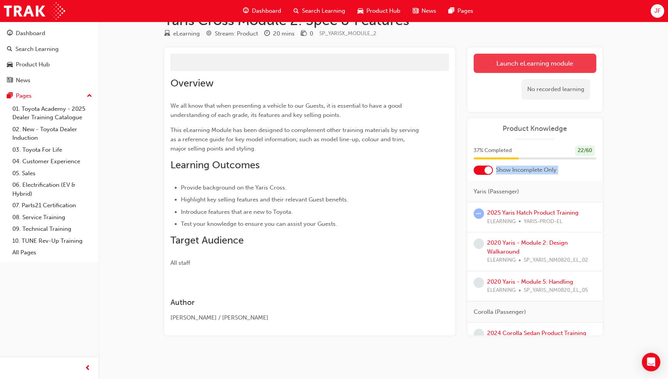
click at [506, 69] on link "Launch eLearning module" at bounding box center [534, 63] width 123 height 19
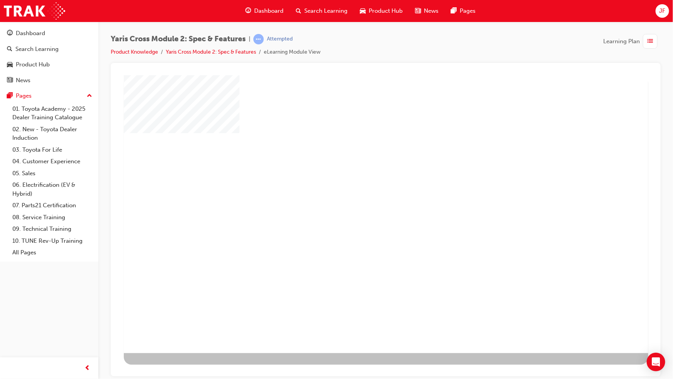
click at [363, 191] on div "play" at bounding box center [363, 191] width 0 height 0
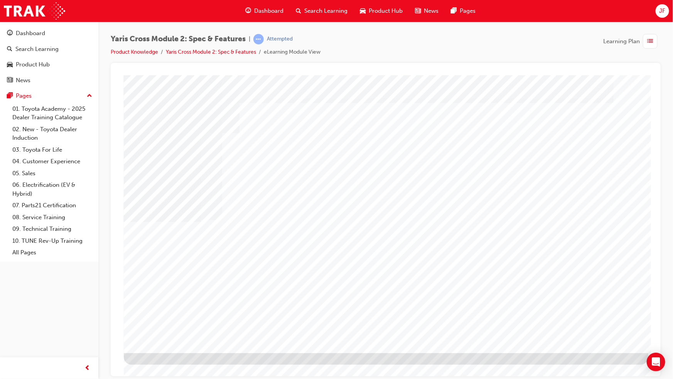
click at [587, 78] on div at bounding box center [384, 78] width 531 height 0
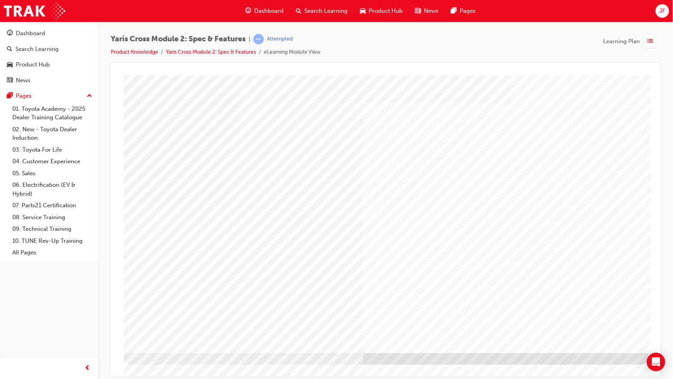
drag, startPoint x: 235, startPoint y: 313, endPoint x: 226, endPoint y: 313, distance: 8.9
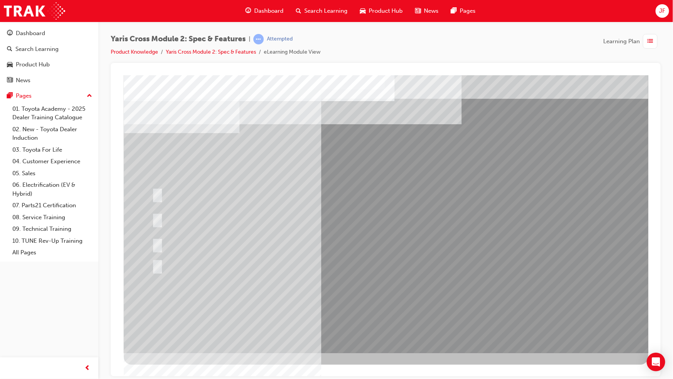
drag, startPoint x: 232, startPoint y: 194, endPoint x: 206, endPoint y: 175, distance: 32.0
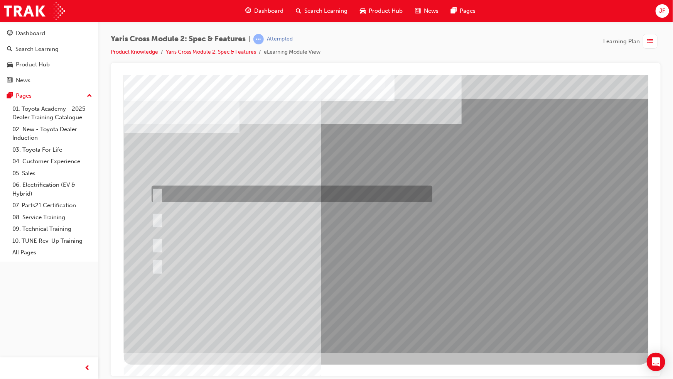
click at [219, 197] on div at bounding box center [289, 193] width 281 height 17
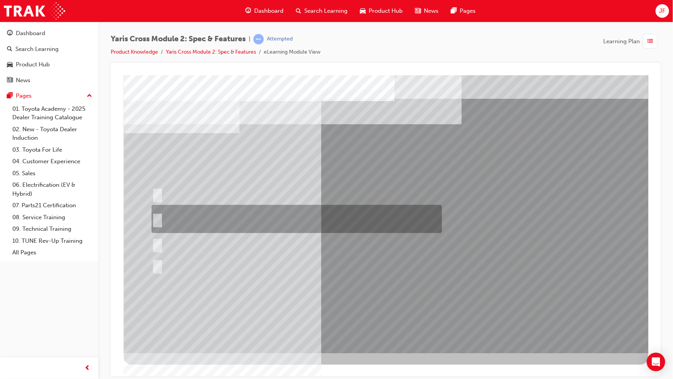
click at [247, 216] on div at bounding box center [294, 219] width 290 height 28
radio input "false"
radio input "true"
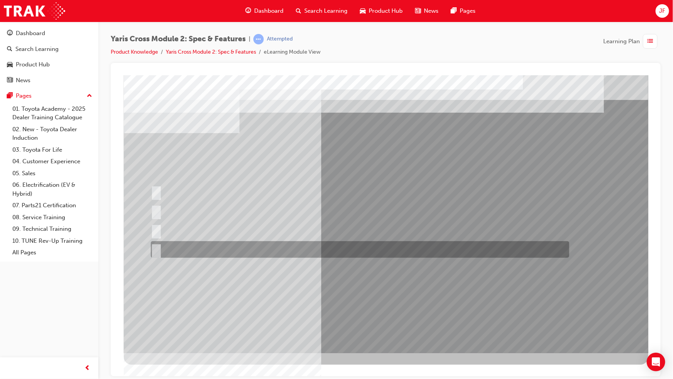
click at [199, 244] on div at bounding box center [357, 249] width 418 height 17
radio input "true"
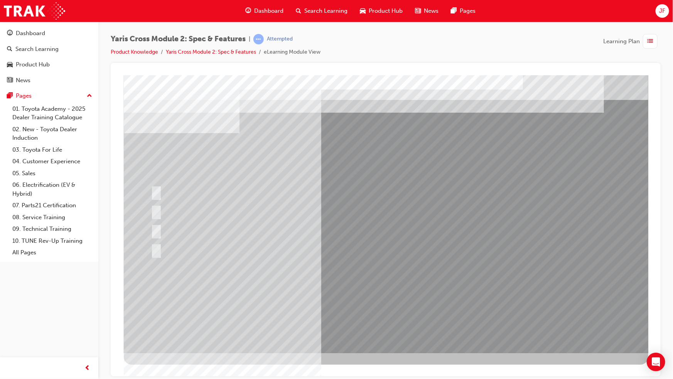
click at [192, 194] on div at bounding box center [385, 214] width 524 height 278
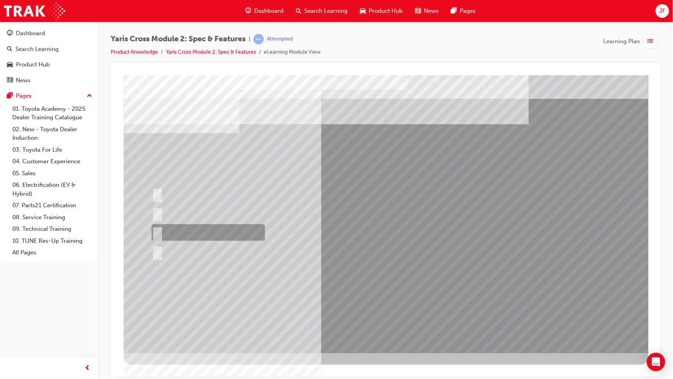
click at [199, 229] on div at bounding box center [205, 232] width 113 height 17
radio input "true"
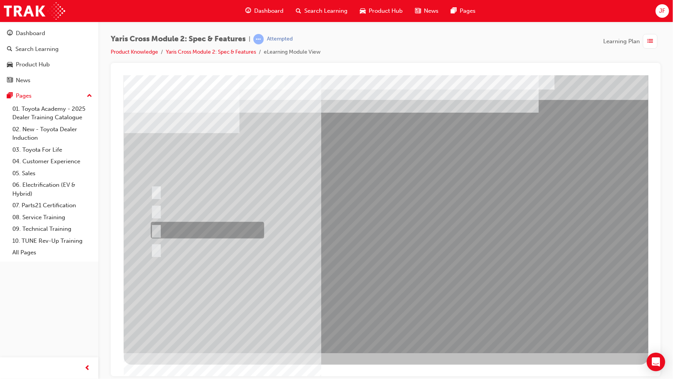
click at [214, 223] on div at bounding box center [204, 230] width 113 height 17
radio input "true"
click at [374, 328] on div at bounding box center [385, 214] width 524 height 278
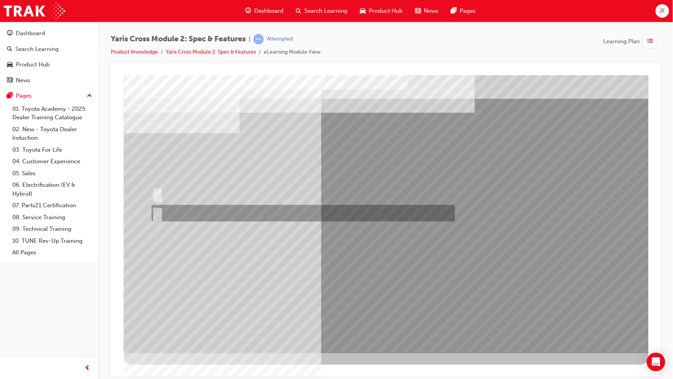
click at [195, 205] on div at bounding box center [300, 213] width 303 height 17
radio input "true"
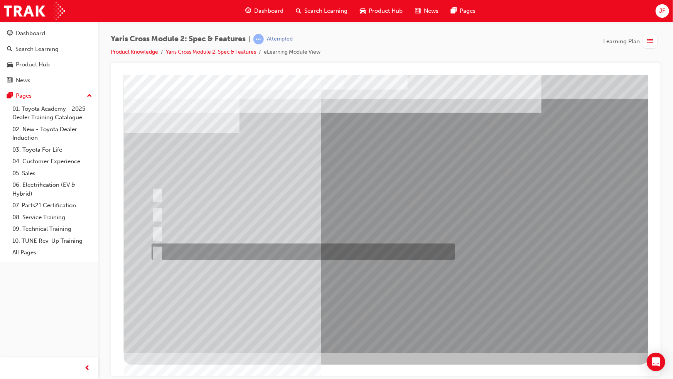
click at [198, 245] on div at bounding box center [300, 251] width 303 height 17
radio input "true"
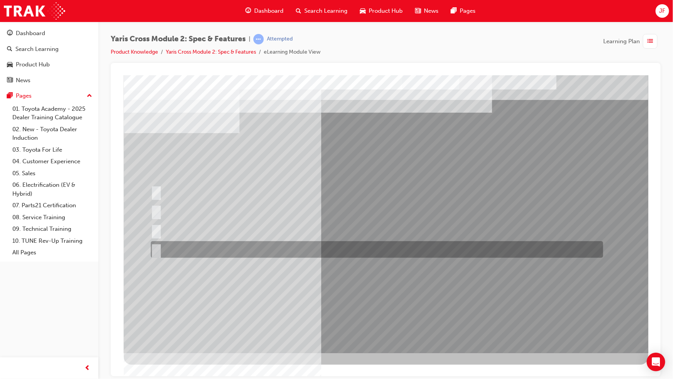
click at [182, 242] on div at bounding box center [374, 249] width 452 height 17
radio input "true"
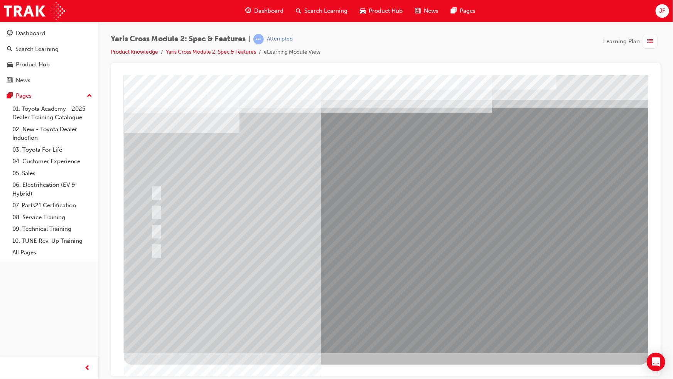
click at [364, 294] on div at bounding box center [385, 214] width 524 height 278
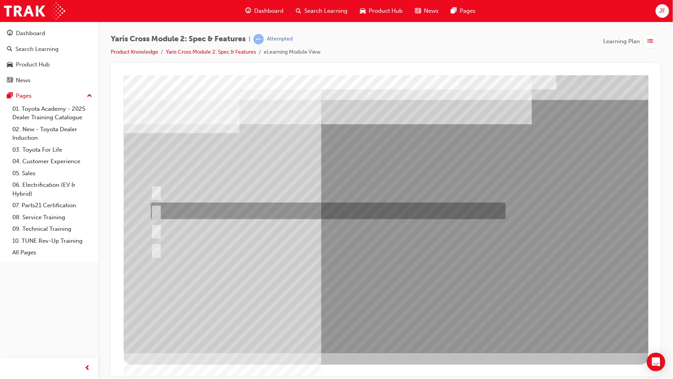
click at [233, 205] on div at bounding box center [325, 210] width 355 height 17
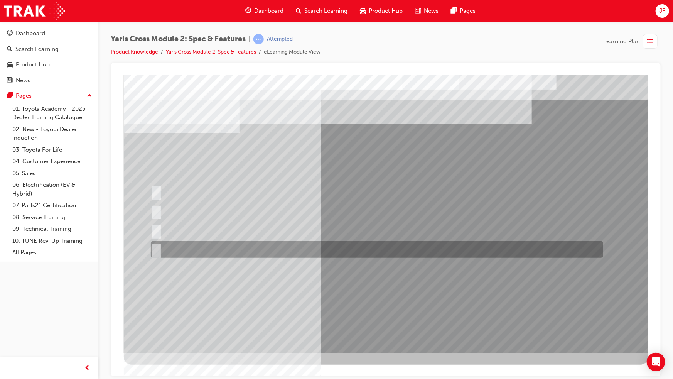
click at [235, 243] on div at bounding box center [374, 249] width 452 height 17
radio input "false"
radio input "true"
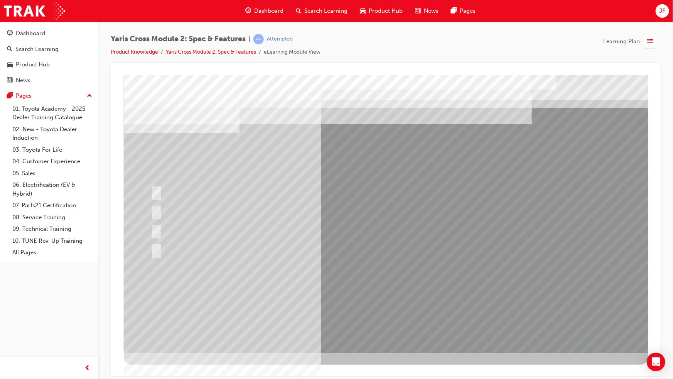
click at [365, 295] on div at bounding box center [385, 214] width 524 height 278
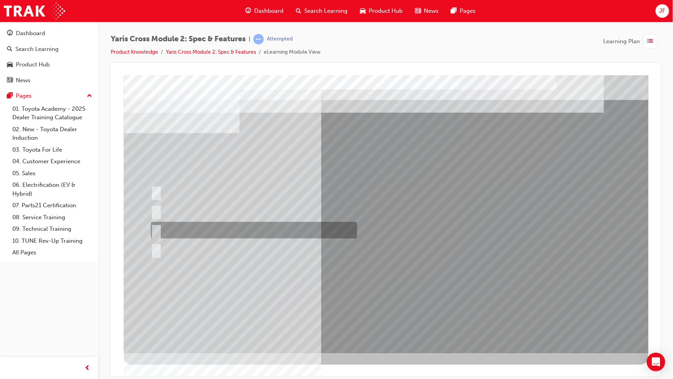
click at [257, 226] on div at bounding box center [251, 230] width 206 height 17
radio input "true"
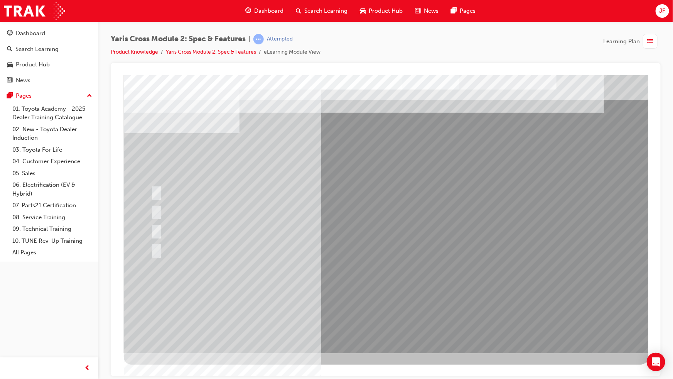
click at [370, 295] on div at bounding box center [385, 214] width 524 height 278
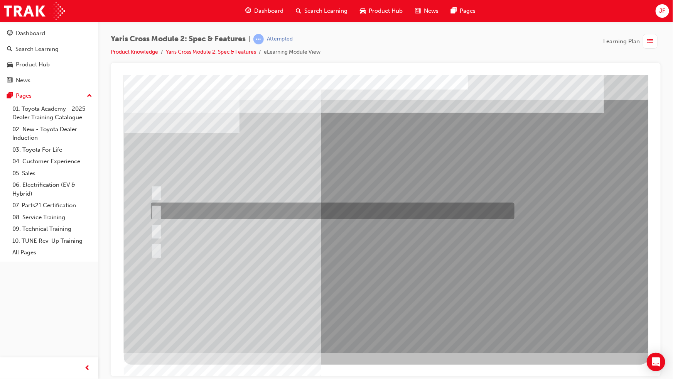
click at [281, 209] on div at bounding box center [329, 210] width 363 height 17
radio input "true"
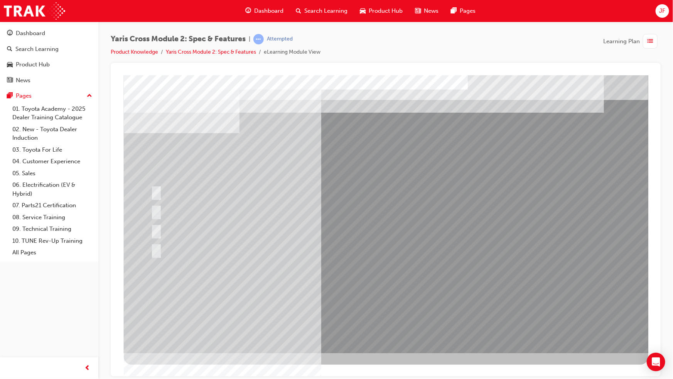
click at [347, 291] on div at bounding box center [385, 214] width 524 height 278
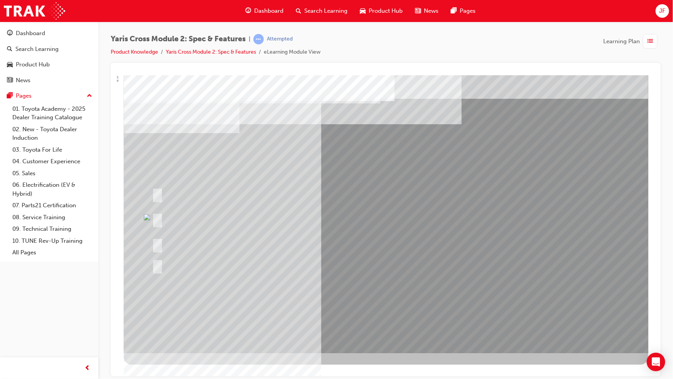
click at [409, 269] on div at bounding box center [294, 265] width 290 height 28
click at [309, 267] on div at bounding box center [294, 265] width 290 height 28
click at [266, 206] on div at bounding box center [294, 219] width 290 height 28
click at [354, 206] on div at bounding box center [294, 219] width 290 height 28
click at [359, 207] on div at bounding box center [294, 219] width 290 height 28
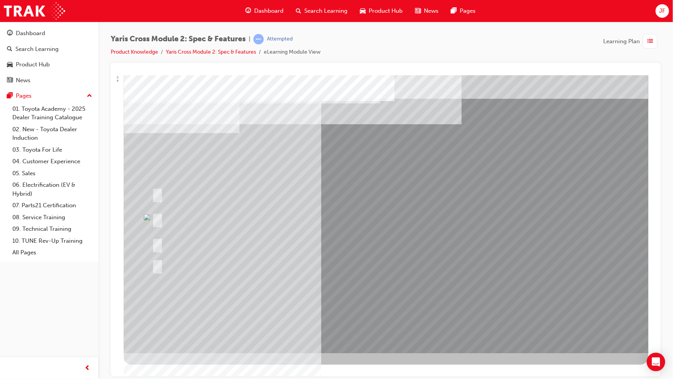
click at [169, 212] on div at bounding box center [294, 219] width 290 height 28
click at [243, 207] on div at bounding box center [294, 219] width 290 height 28
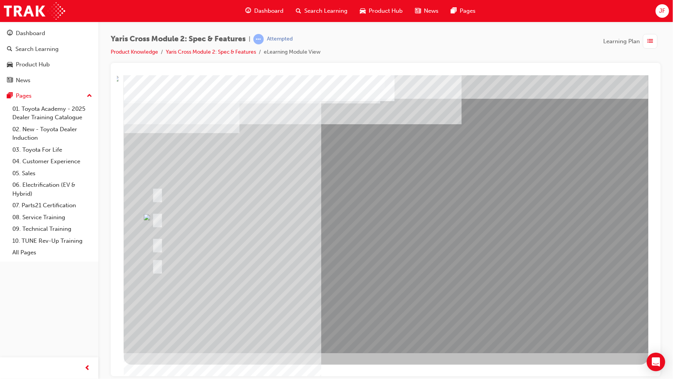
drag, startPoint x: 164, startPoint y: 271, endPoint x: 269, endPoint y: 252, distance: 106.4
click at [167, 262] on div at bounding box center [385, 214] width 524 height 278
drag, startPoint x: 269, startPoint y: 252, endPoint x: 320, endPoint y: 251, distance: 50.9
click at [303, 253] on div at bounding box center [294, 265] width 290 height 28
drag, startPoint x: 320, startPoint y: 251, endPoint x: 316, endPoint y: 231, distance: 19.7
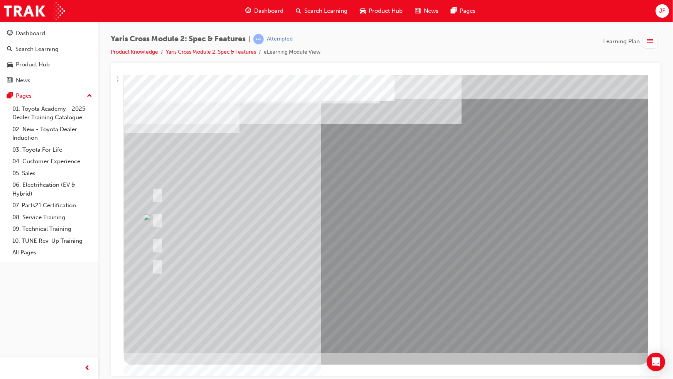
click at [318, 245] on div at bounding box center [385, 214] width 524 height 278
click at [317, 229] on div at bounding box center [294, 219] width 290 height 28
click at [318, 230] on div at bounding box center [294, 219] width 290 height 28
click at [321, 233] on div at bounding box center [296, 219] width 290 height 28
click at [382, 247] on div at bounding box center [289, 244] width 281 height 17
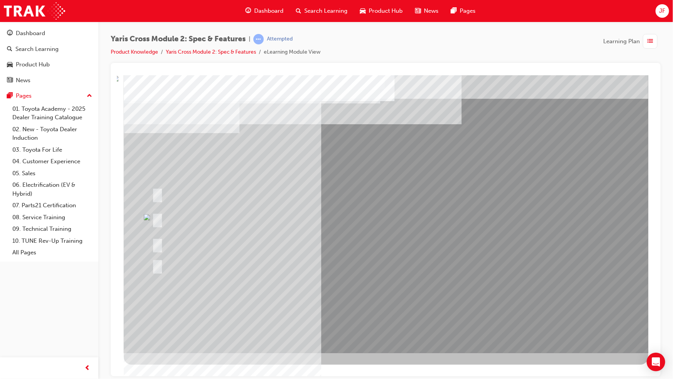
click at [382, 245] on div at bounding box center [289, 244] width 281 height 17
drag, startPoint x: 476, startPoint y: 207, endPoint x: 476, endPoint y: 216, distance: 8.9
click at [28, 35] on div "Dashboard" at bounding box center [30, 33] width 29 height 9
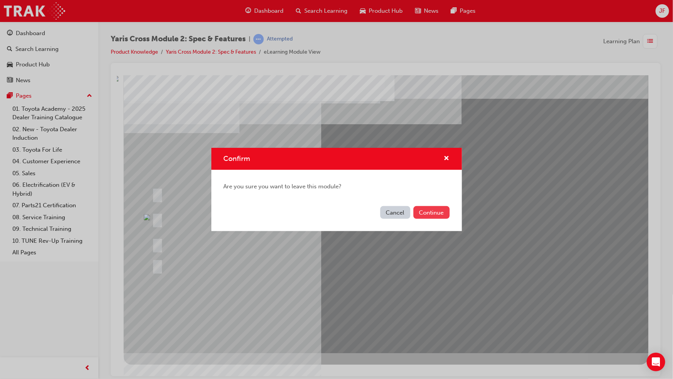
click at [438, 215] on button "Continue" at bounding box center [431, 212] width 36 height 13
